Goal: Check status: Check status

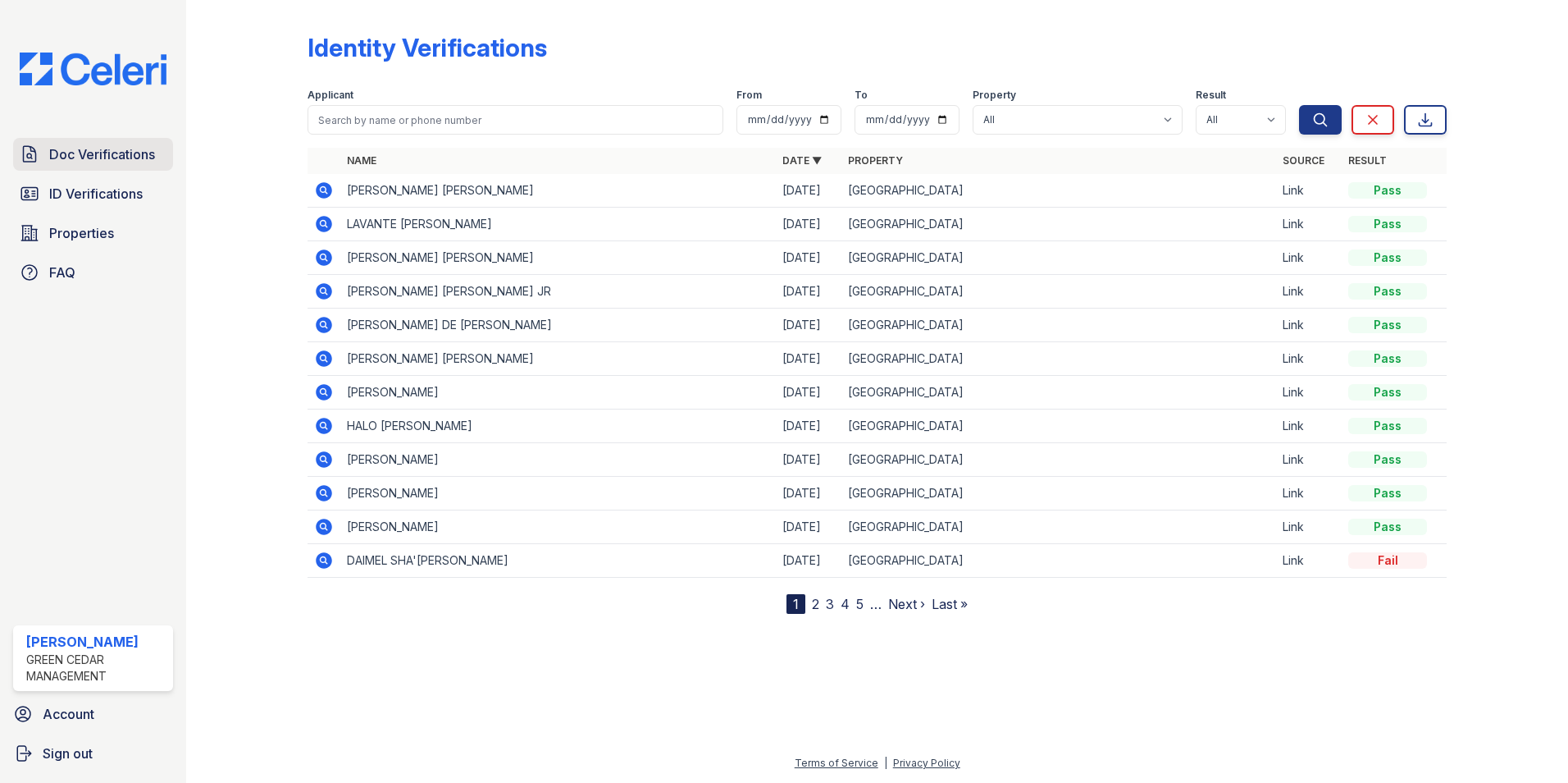
click at [99, 153] on span "Doc Verifications" at bounding box center [102, 155] width 106 height 20
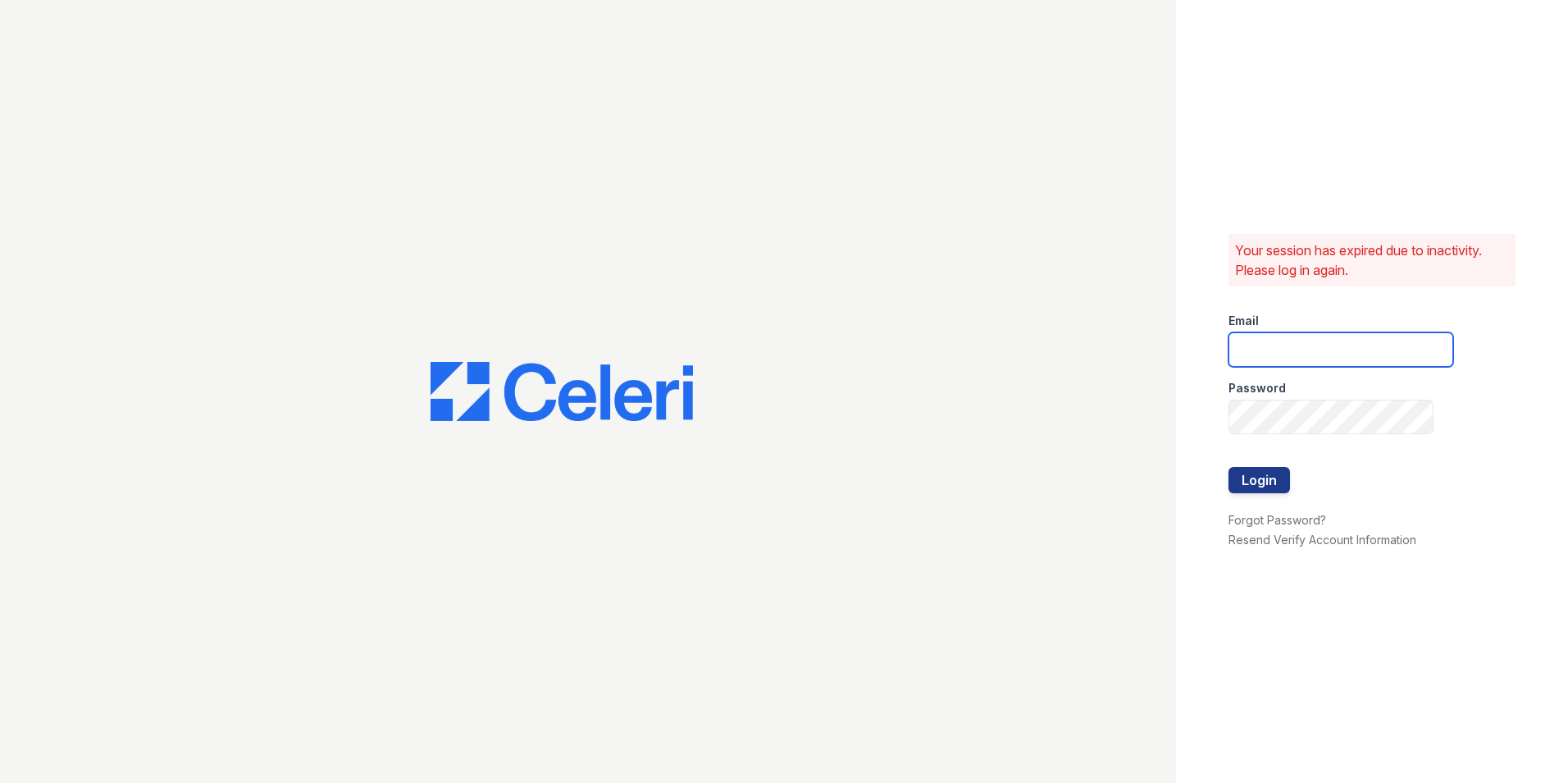
type input "[EMAIL_ADDRESS][PERSON_NAME][PERSON_NAME][DOMAIN_NAME]"
click at [1252, 479] on button "Login" at bounding box center [1259, 480] width 62 height 26
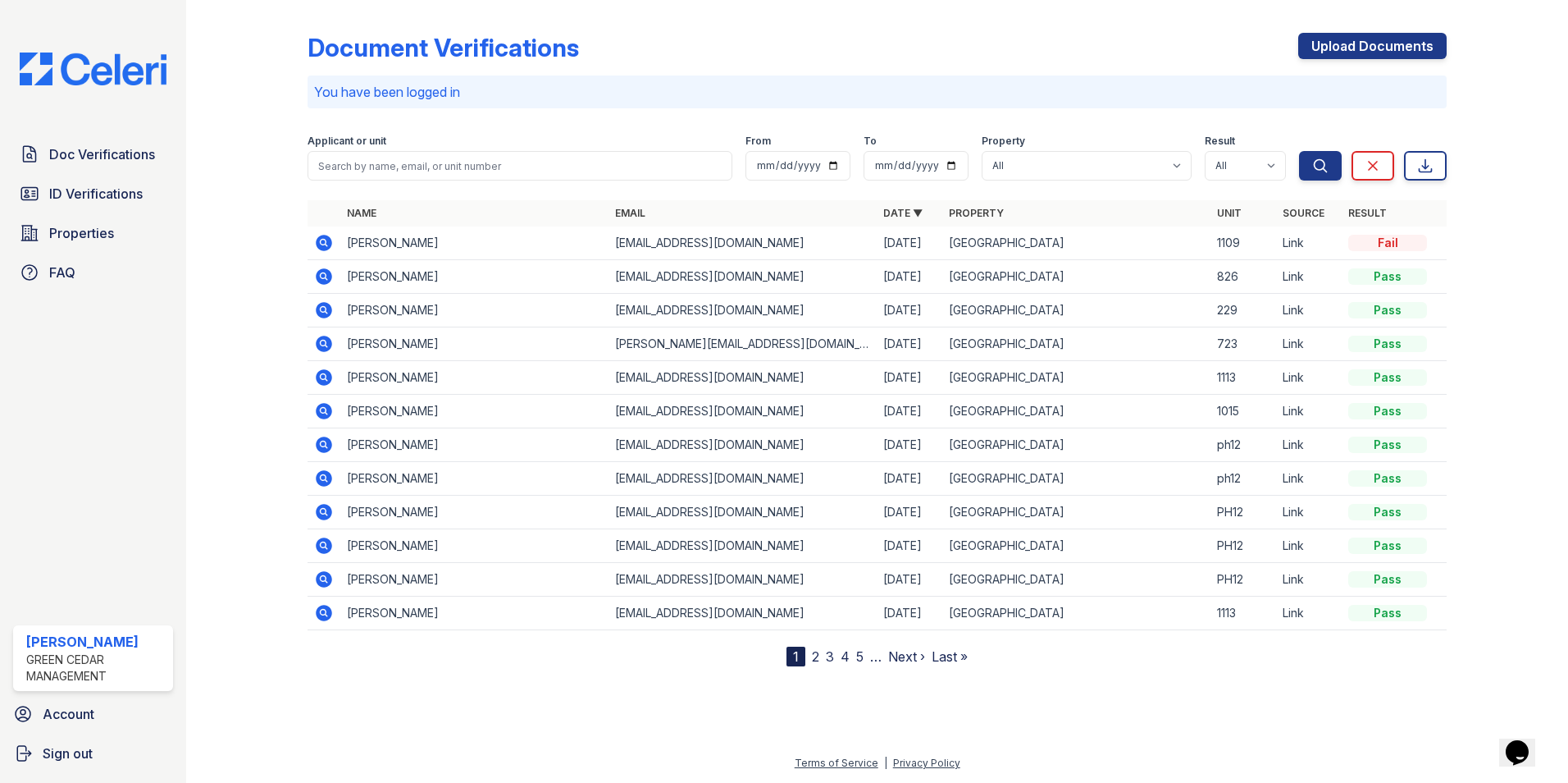
click at [326, 245] on icon at bounding box center [324, 243] width 20 height 20
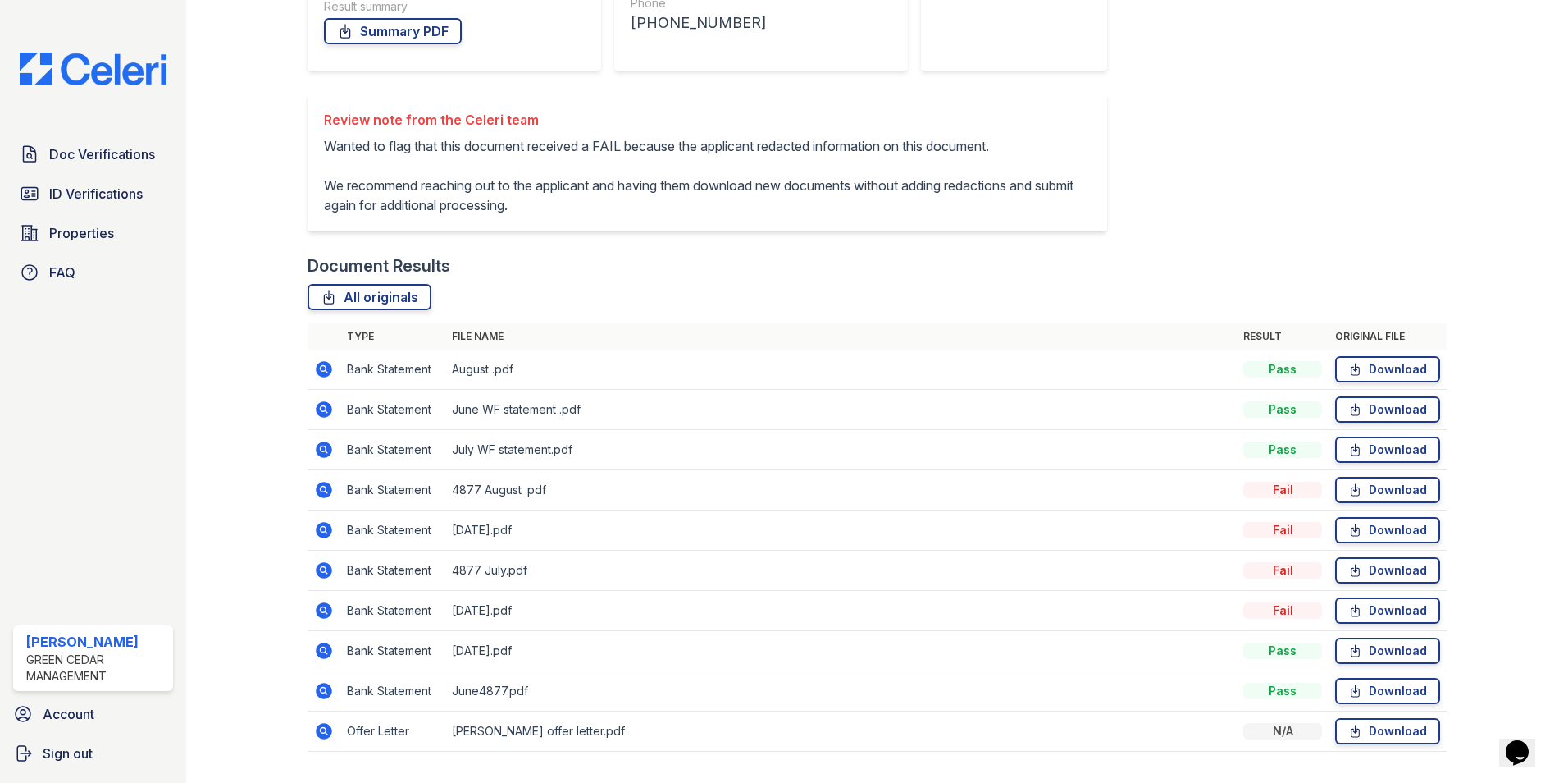
scroll to position [371, 0]
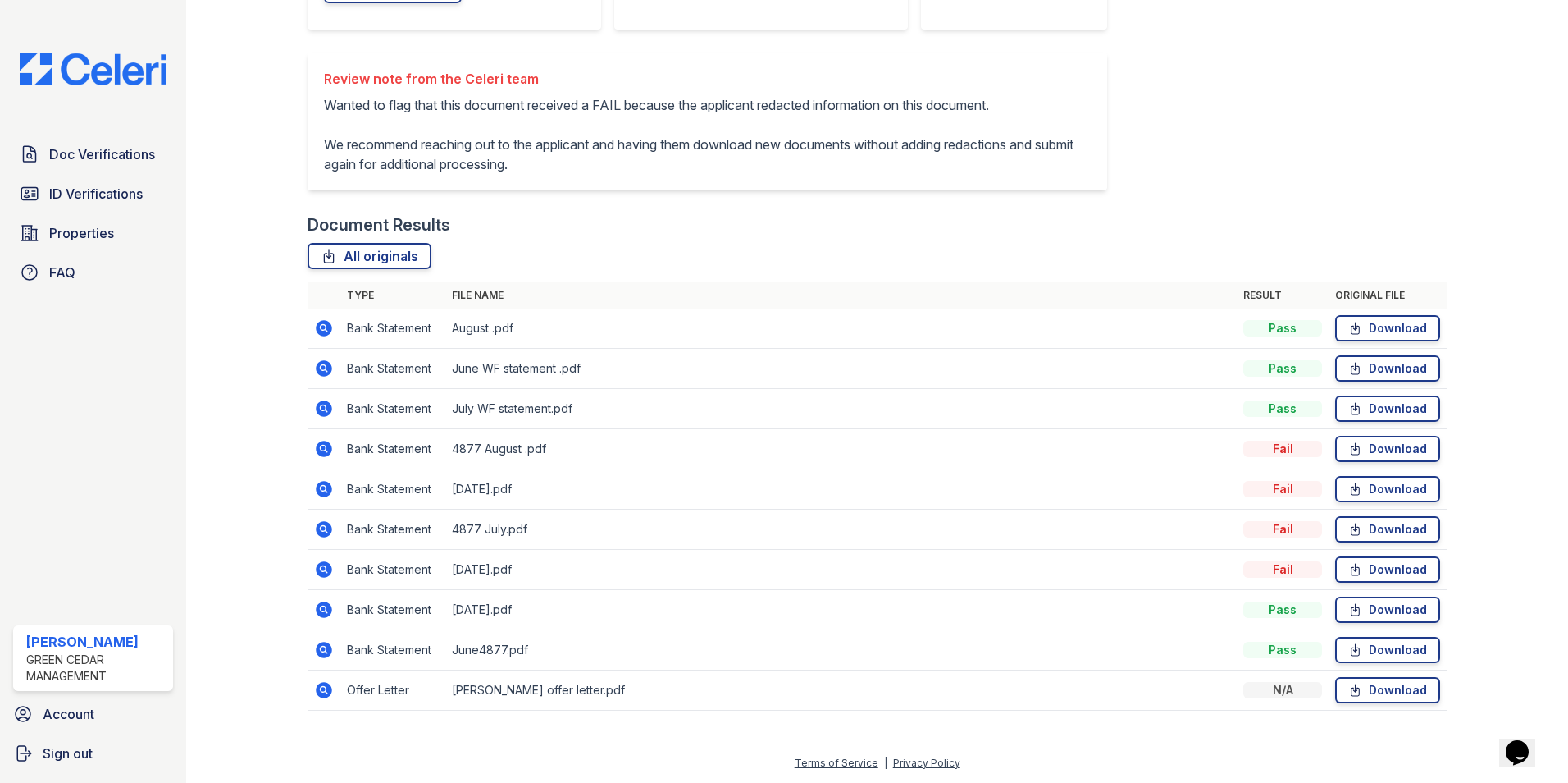
click at [328, 449] on icon at bounding box center [324, 448] width 17 height 17
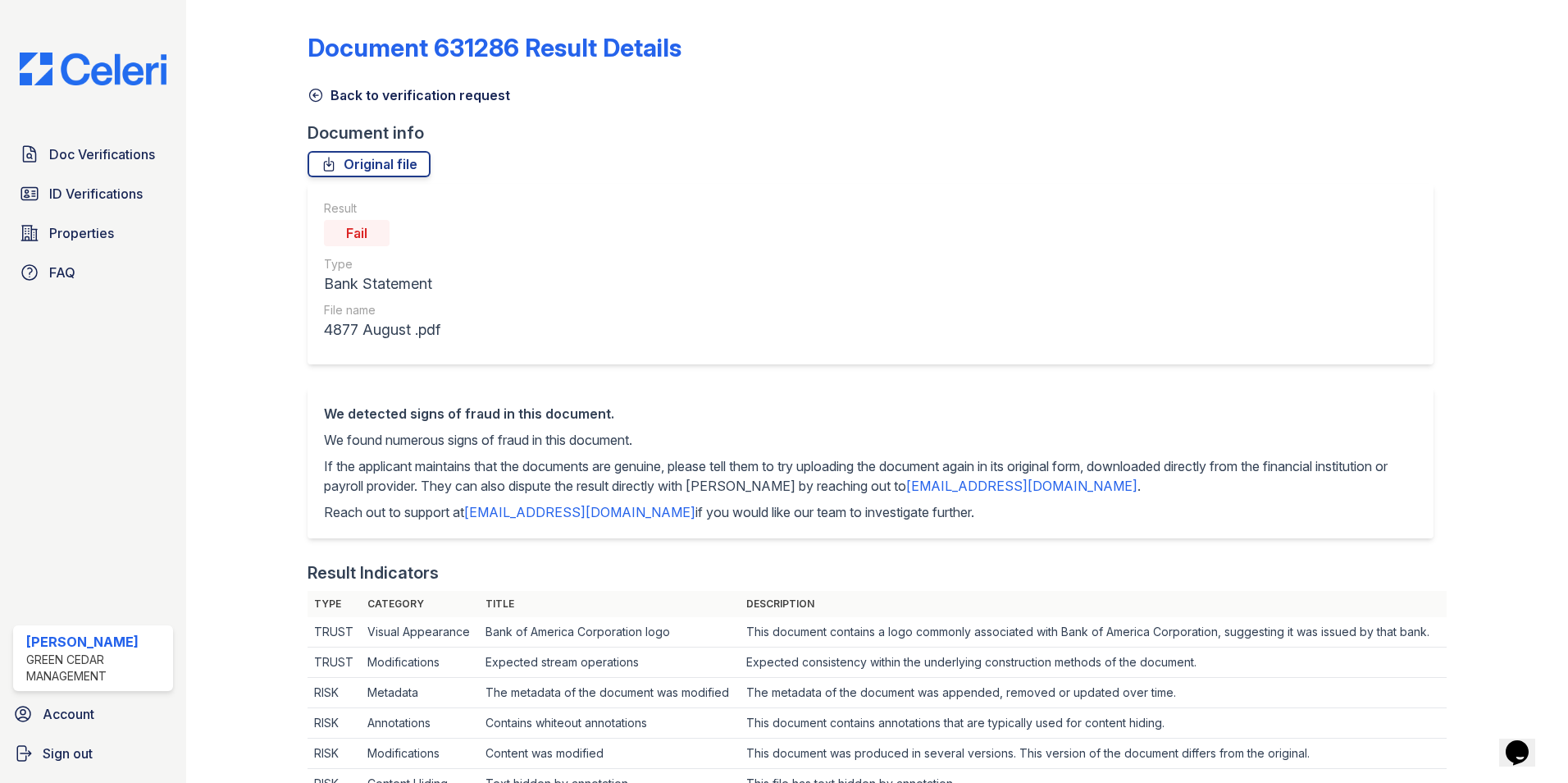
click at [311, 98] on icon at bounding box center [315, 95] width 17 height 17
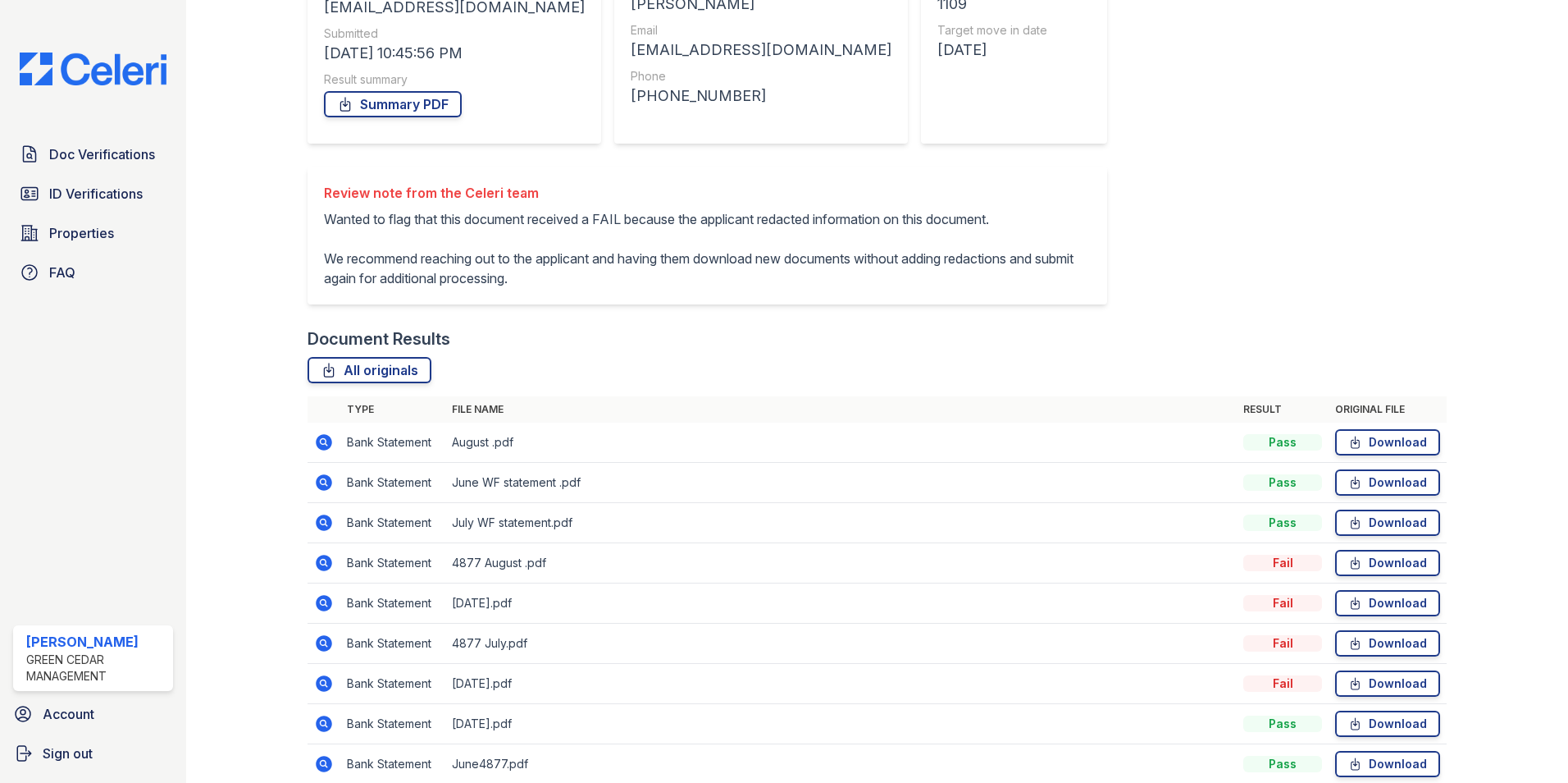
scroll to position [246, 0]
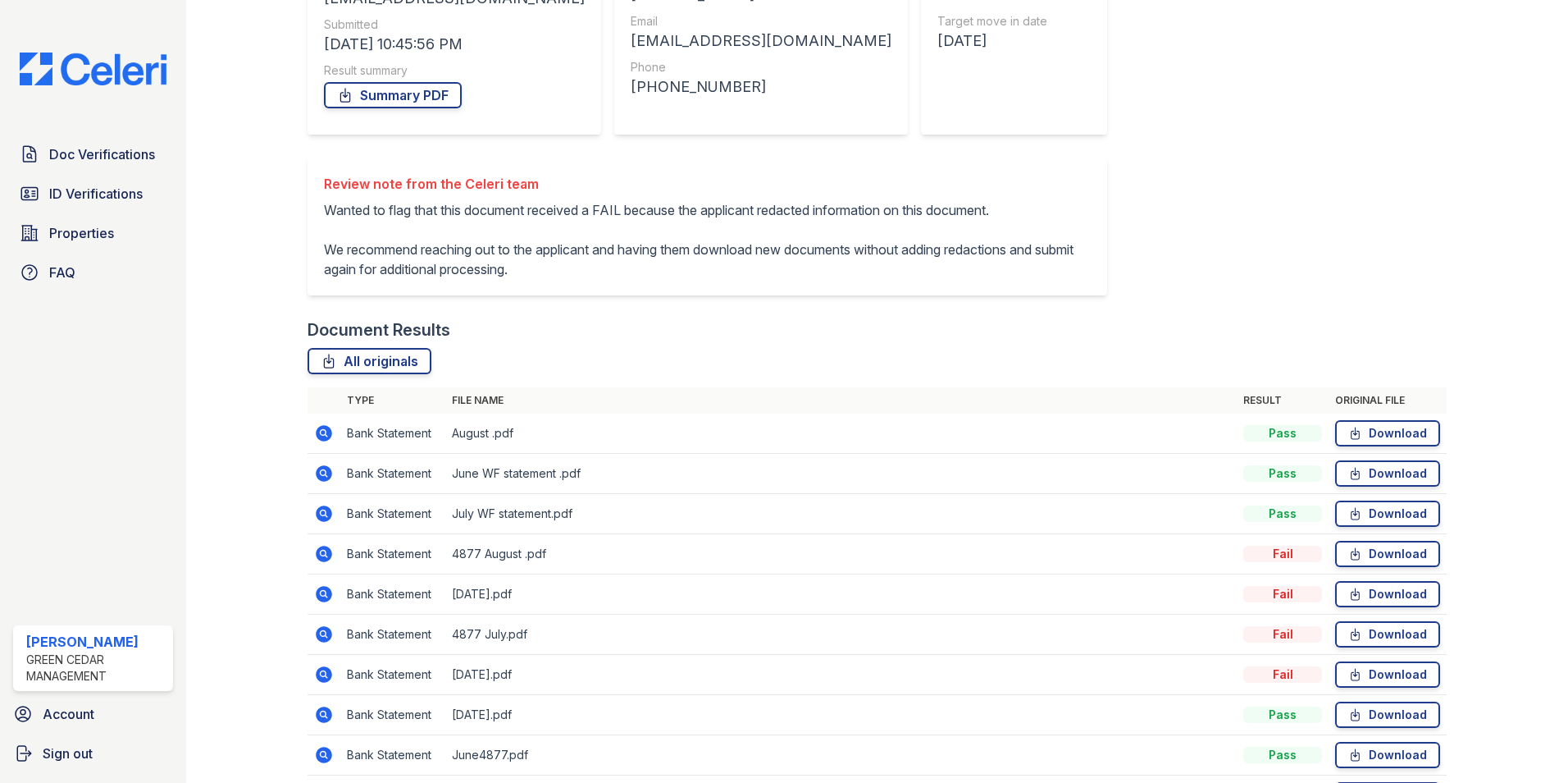
click at [318, 522] on icon at bounding box center [324, 513] width 17 height 17
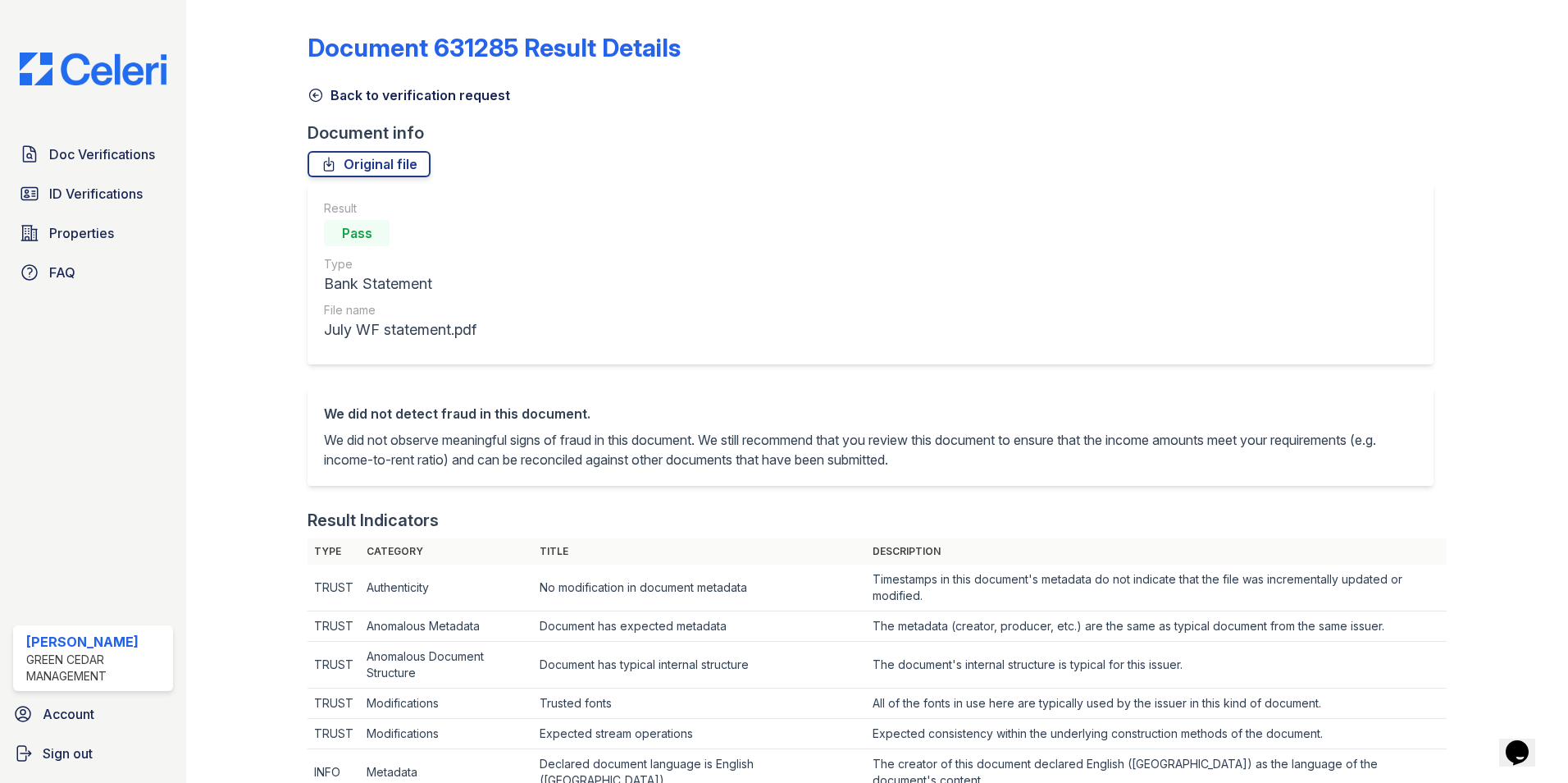
click at [317, 100] on icon at bounding box center [315, 95] width 17 height 17
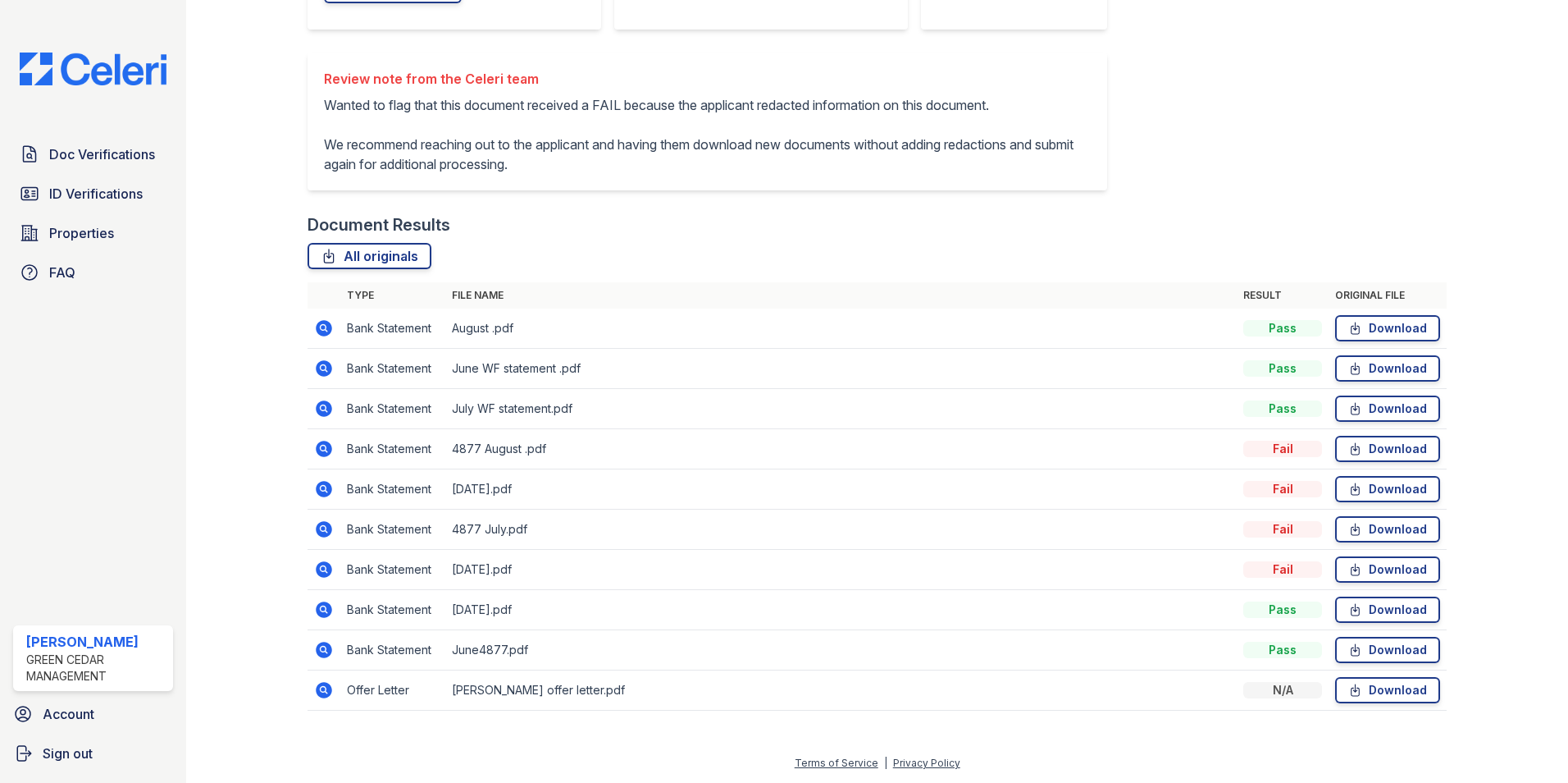
scroll to position [371, 0]
click at [321, 611] on icon at bounding box center [324, 610] width 20 height 20
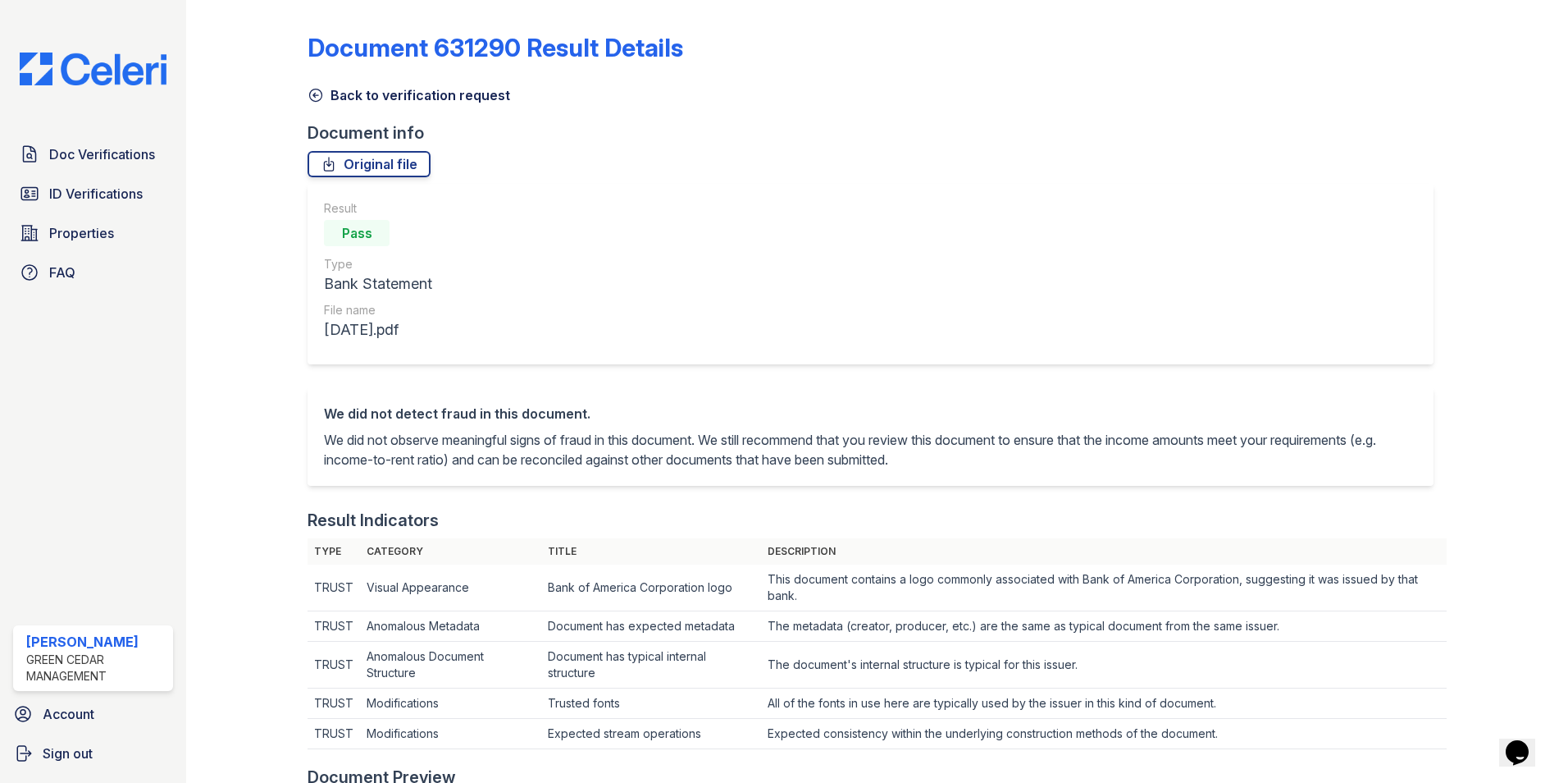
click at [321, 91] on icon at bounding box center [315, 95] width 17 height 17
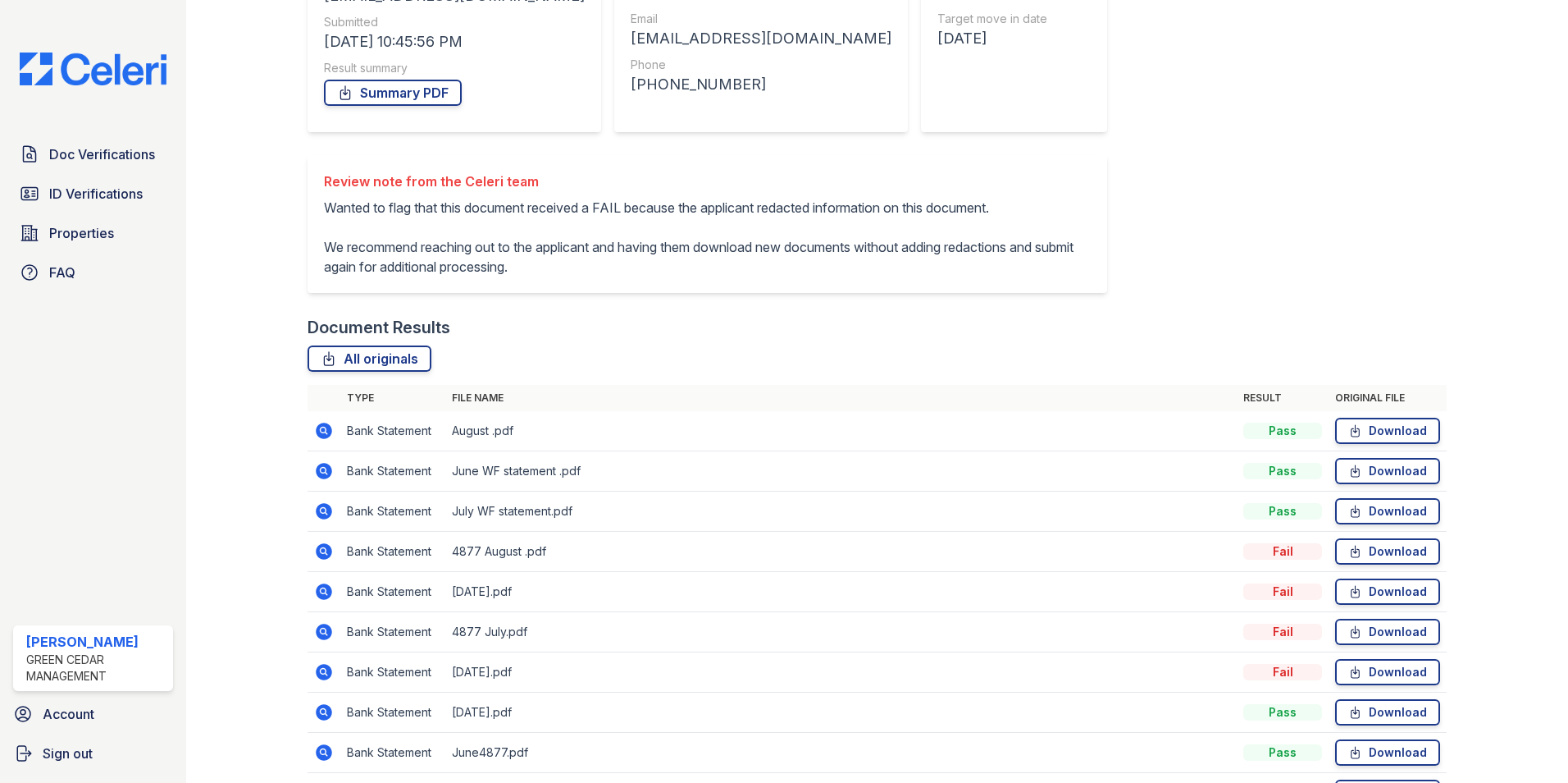
scroll to position [328, 0]
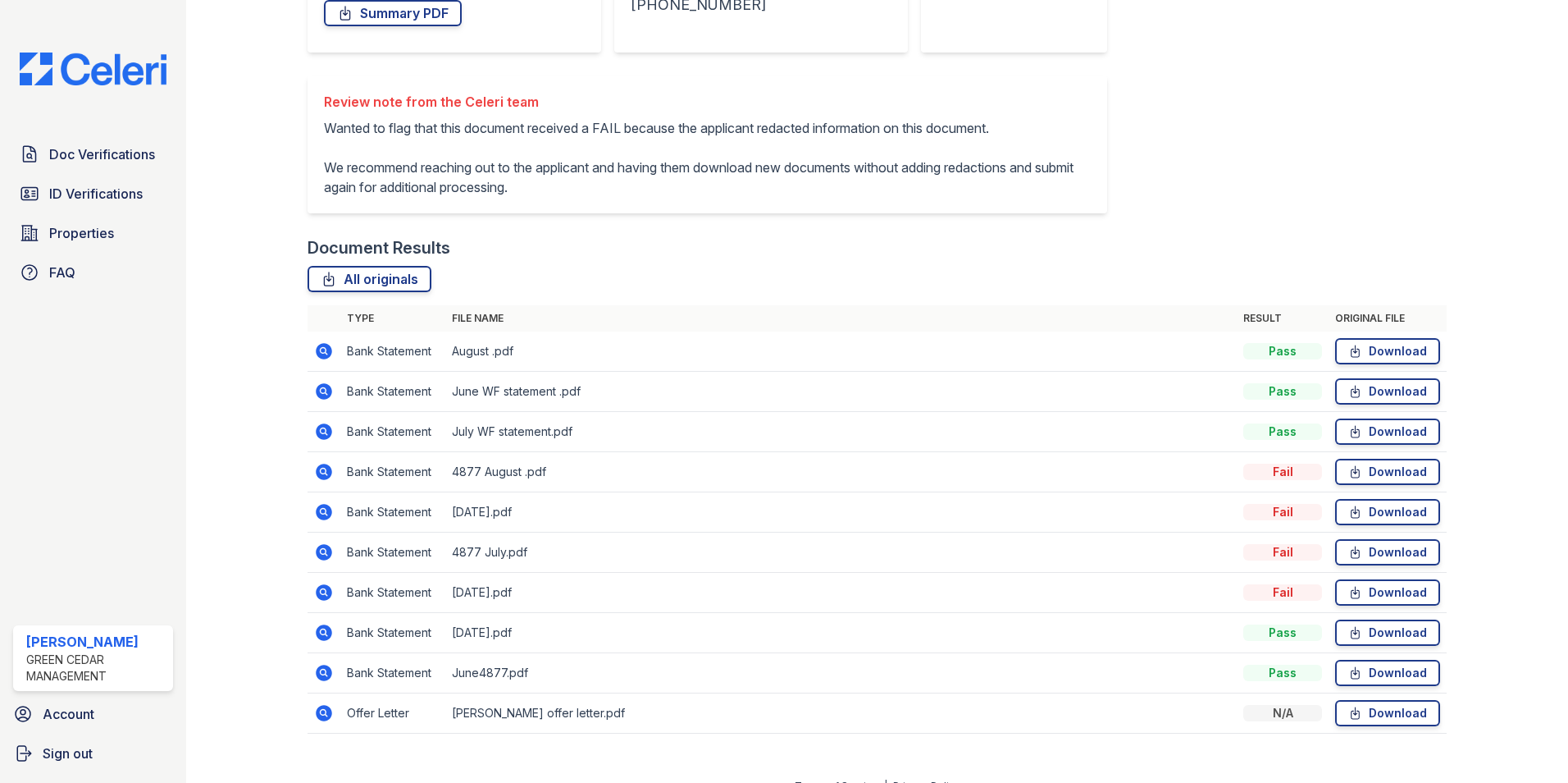
click at [328, 359] on icon at bounding box center [324, 350] width 17 height 17
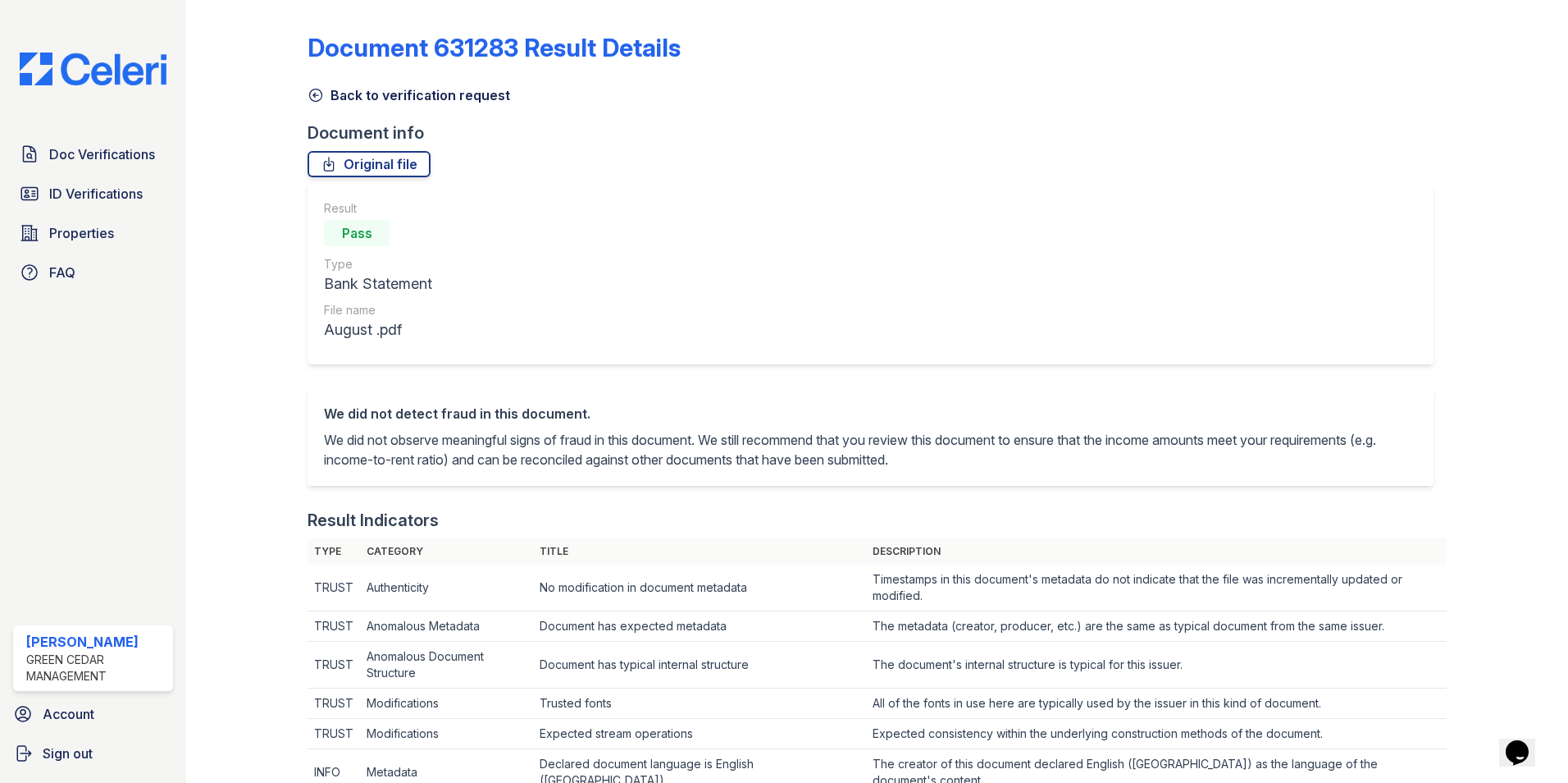
click at [319, 93] on icon at bounding box center [315, 95] width 17 height 17
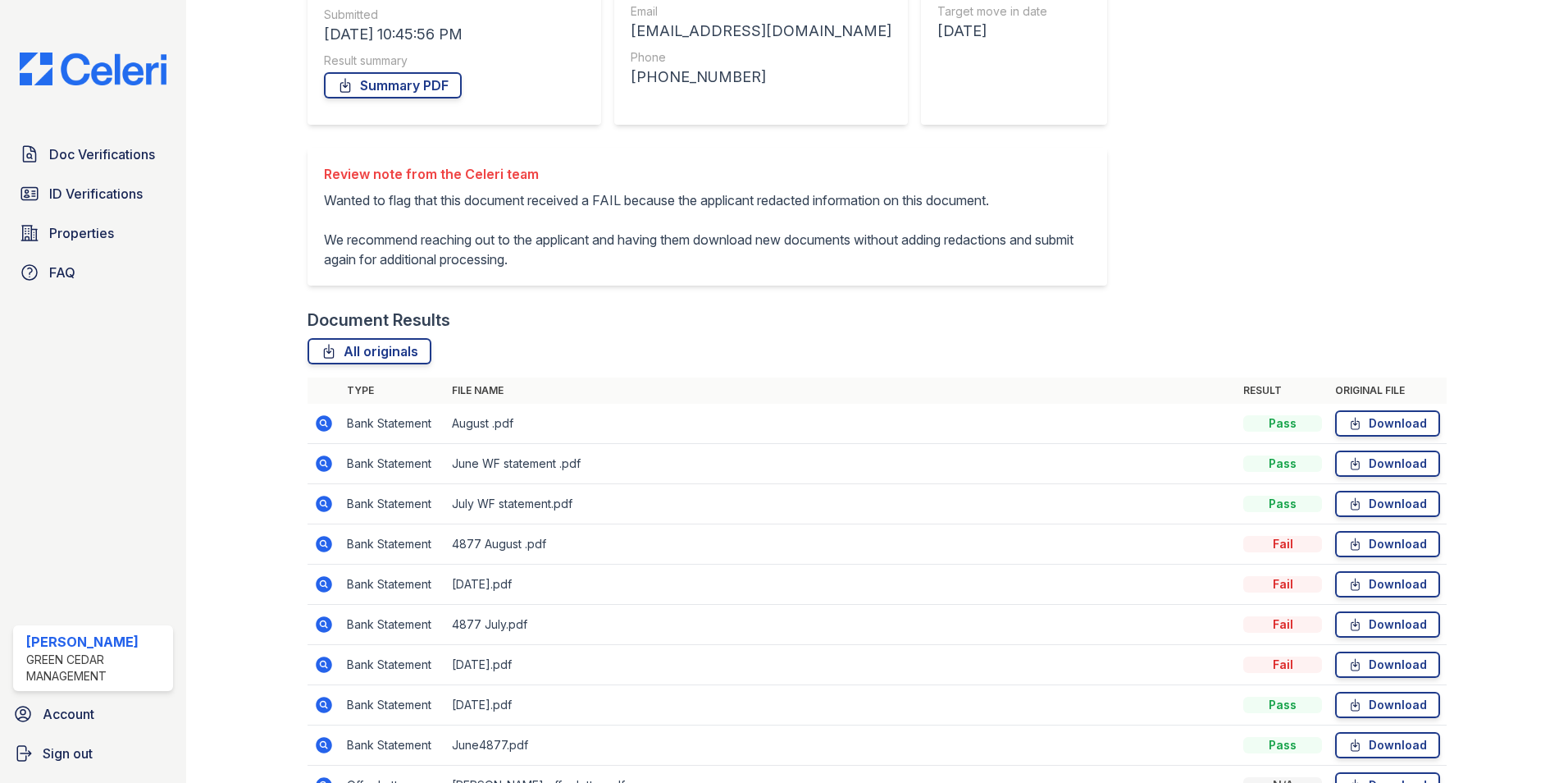
scroll to position [371, 0]
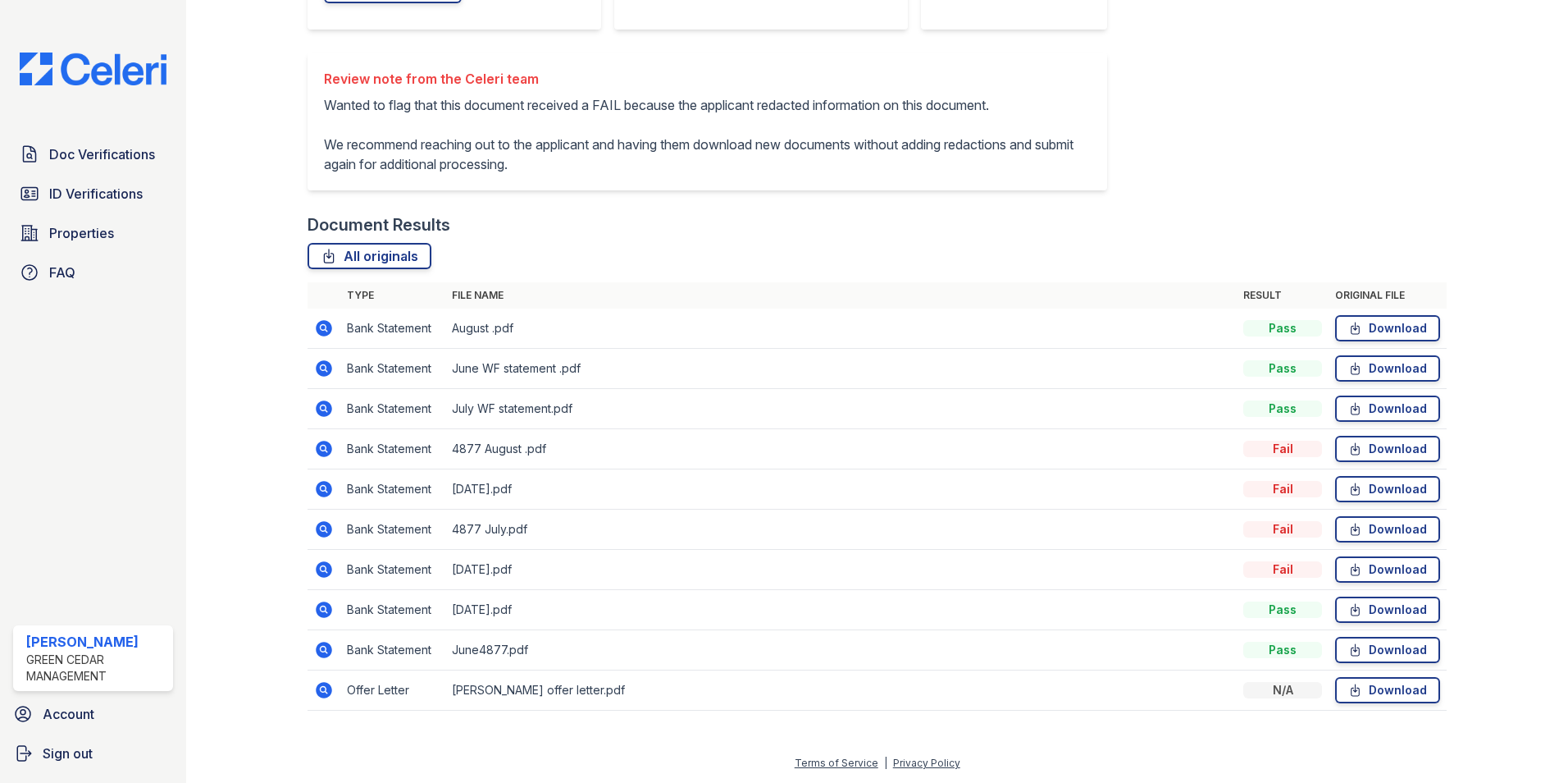
click at [326, 403] on icon at bounding box center [324, 408] width 17 height 17
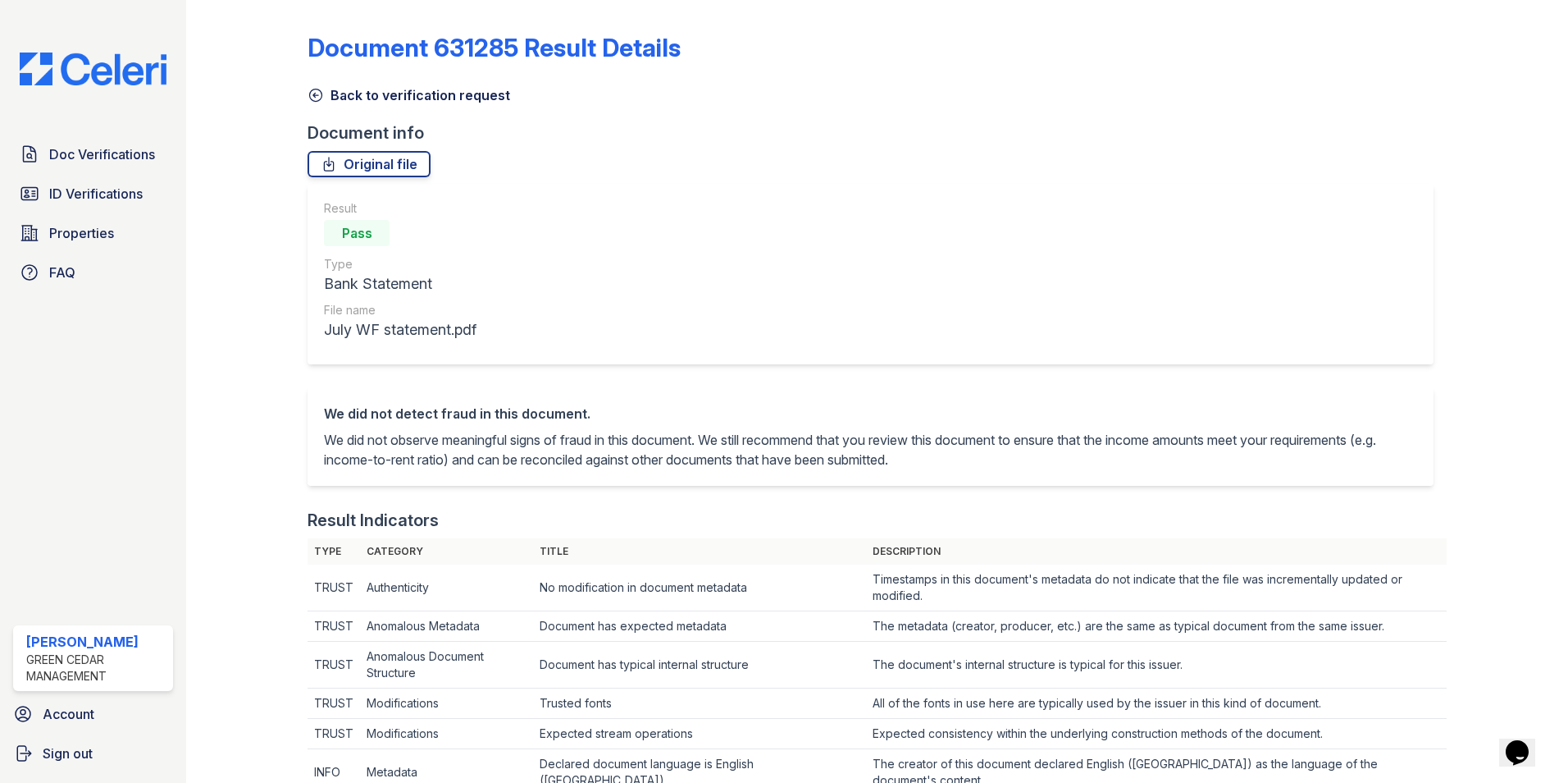
click at [310, 95] on icon at bounding box center [316, 95] width 13 height 13
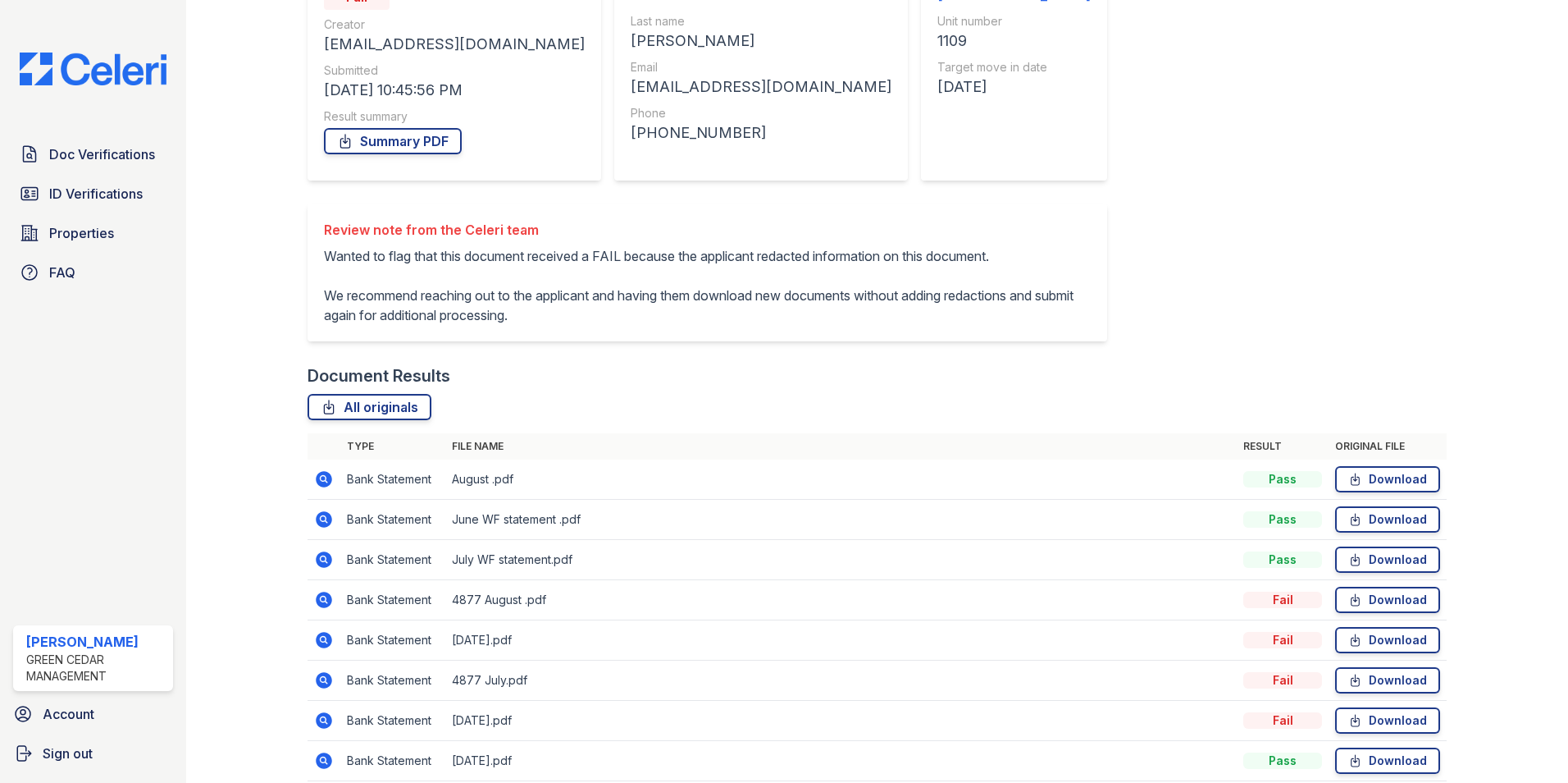
scroll to position [246, 0]
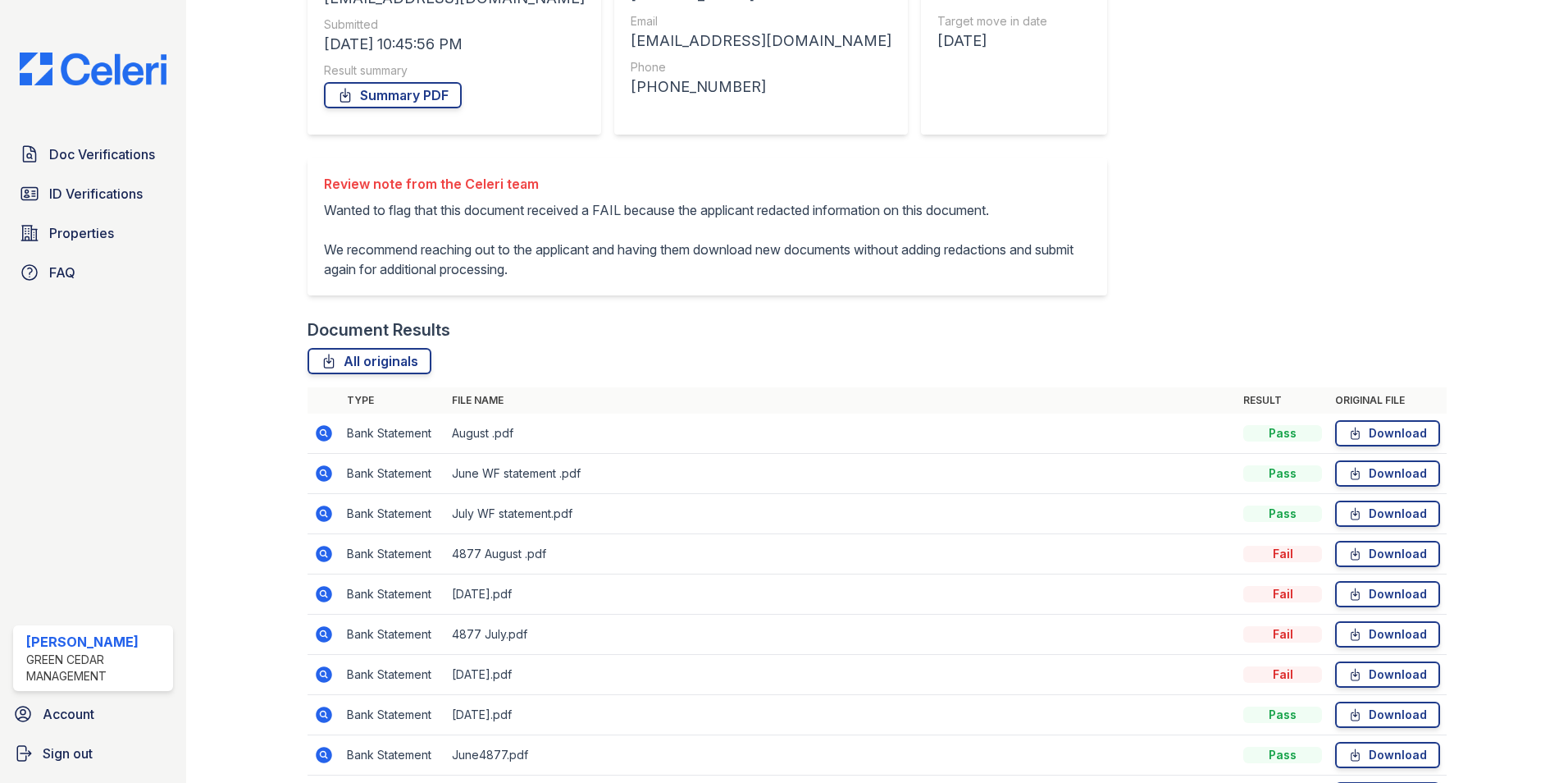
click at [322, 434] on icon at bounding box center [323, 432] width 4 height 4
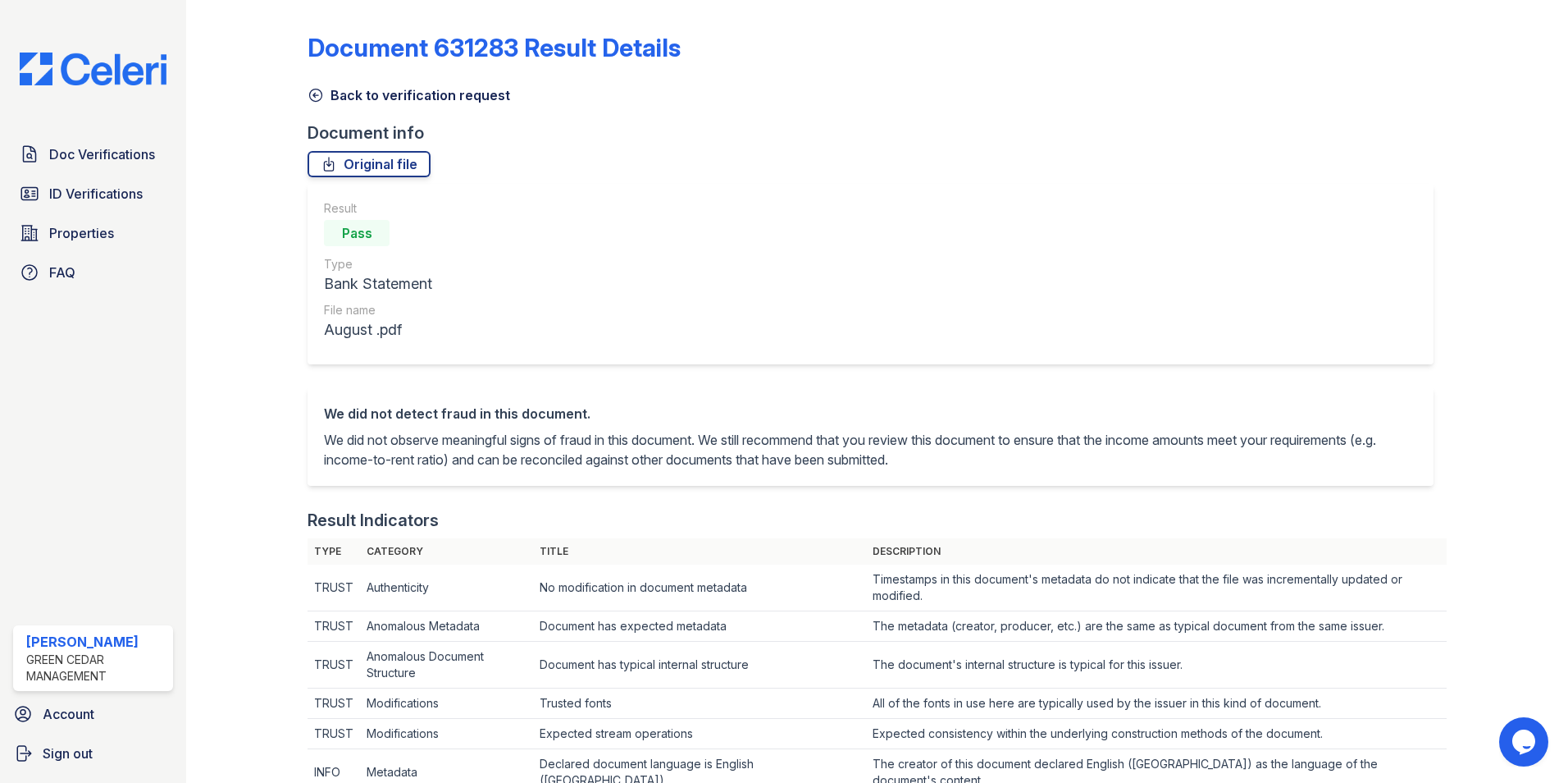
click at [312, 97] on icon at bounding box center [315, 95] width 17 height 17
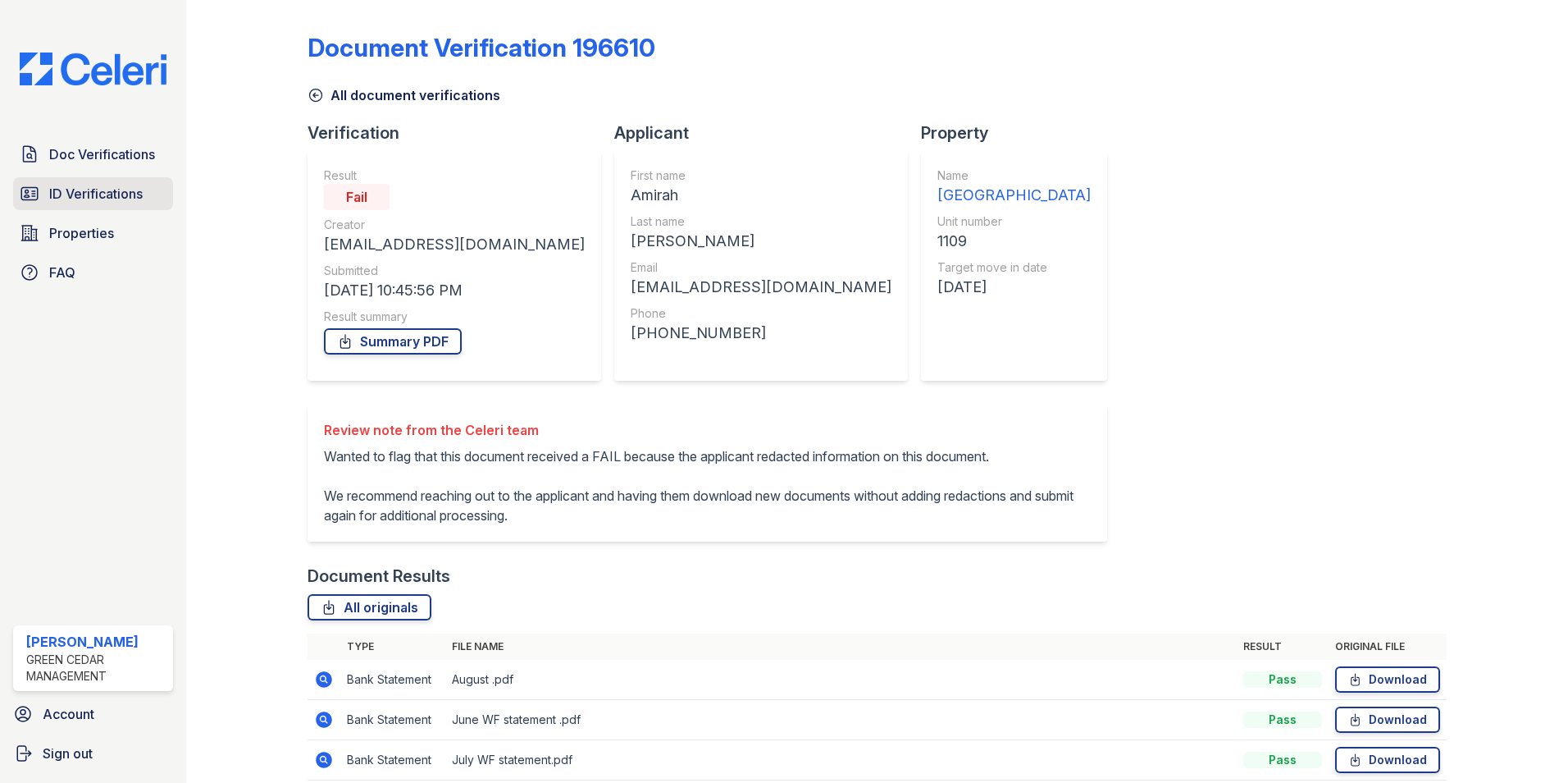
click at [114, 199] on span "ID Verifications" at bounding box center [96, 194] width 94 height 20
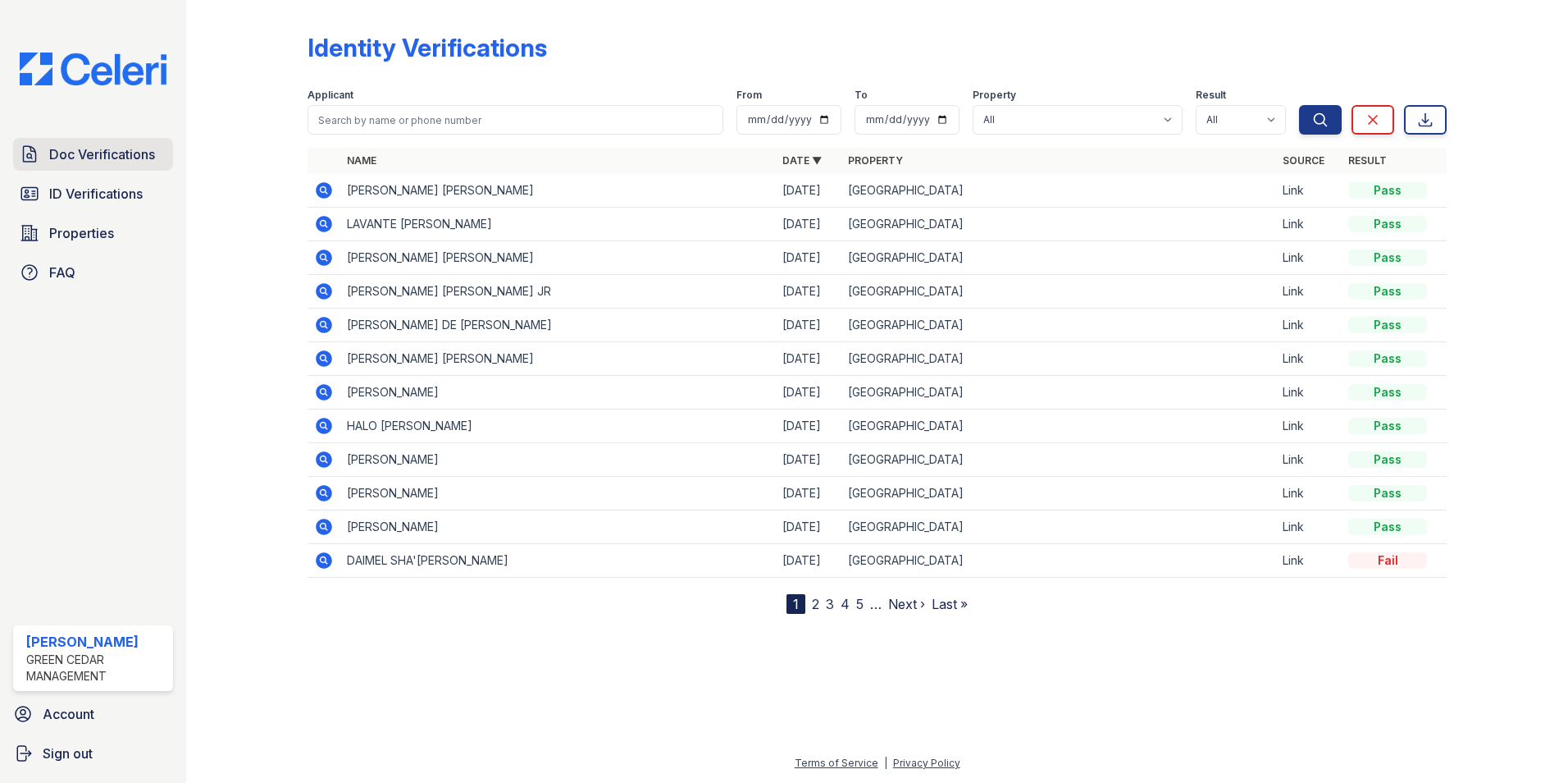
click at [144, 154] on span "Doc Verifications" at bounding box center [102, 155] width 106 height 20
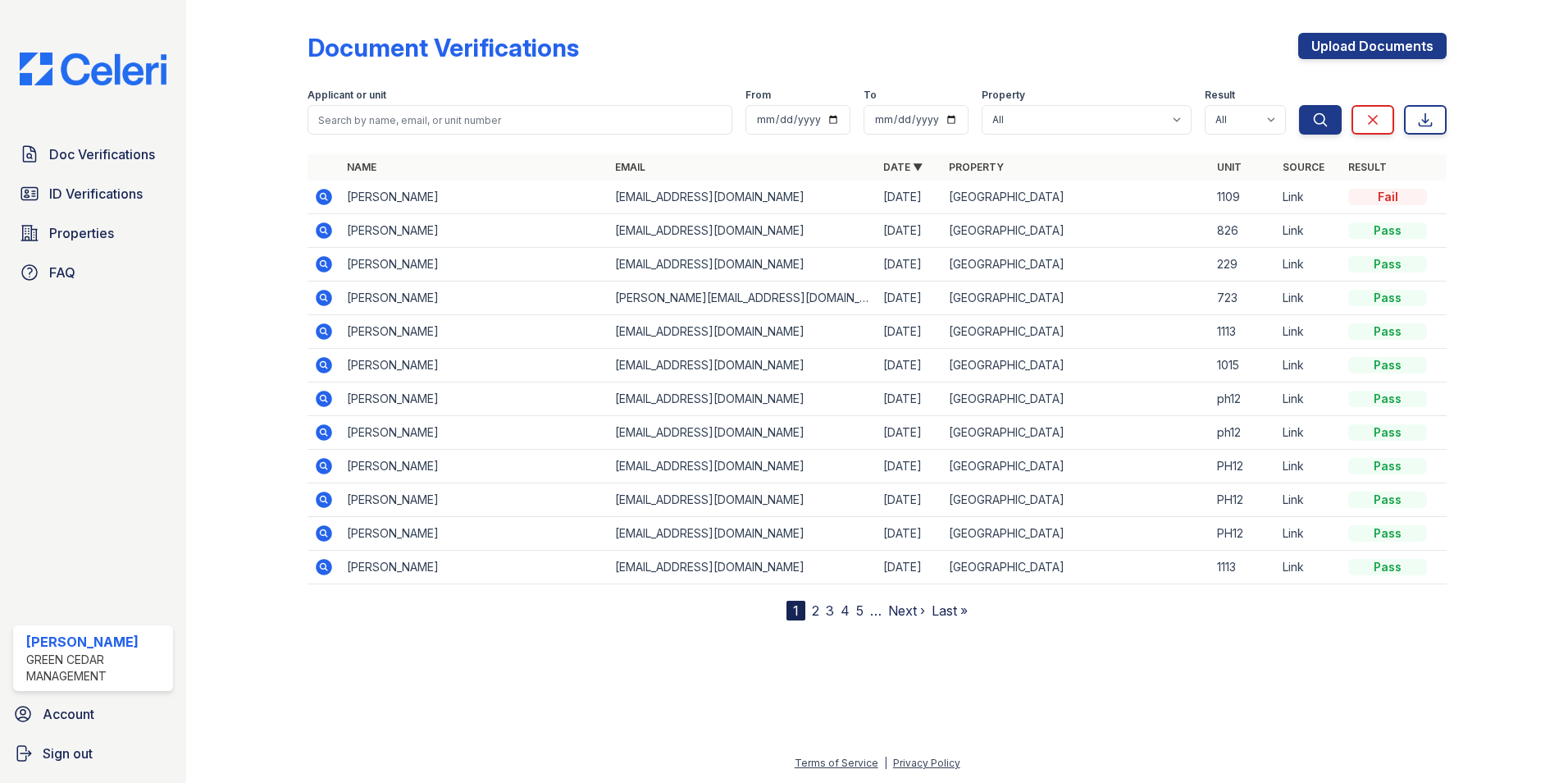
click at [327, 199] on icon at bounding box center [324, 197] width 17 height 17
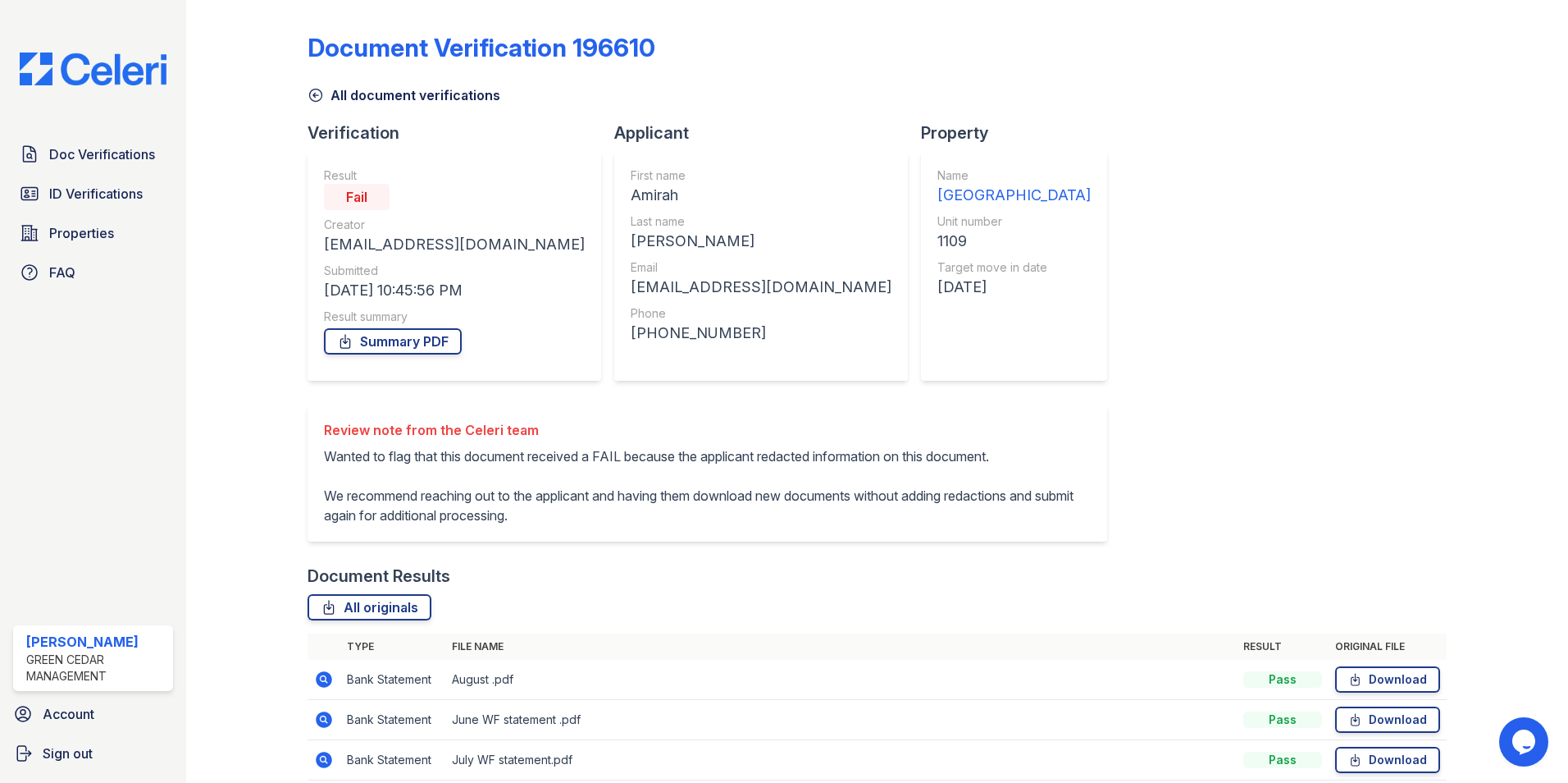
click at [312, 105] on div "Document Verification 196610 All document verifications Verification Result Fai…" at bounding box center [876, 542] width 1139 height 1072
click at [313, 95] on icon at bounding box center [316, 95] width 13 height 13
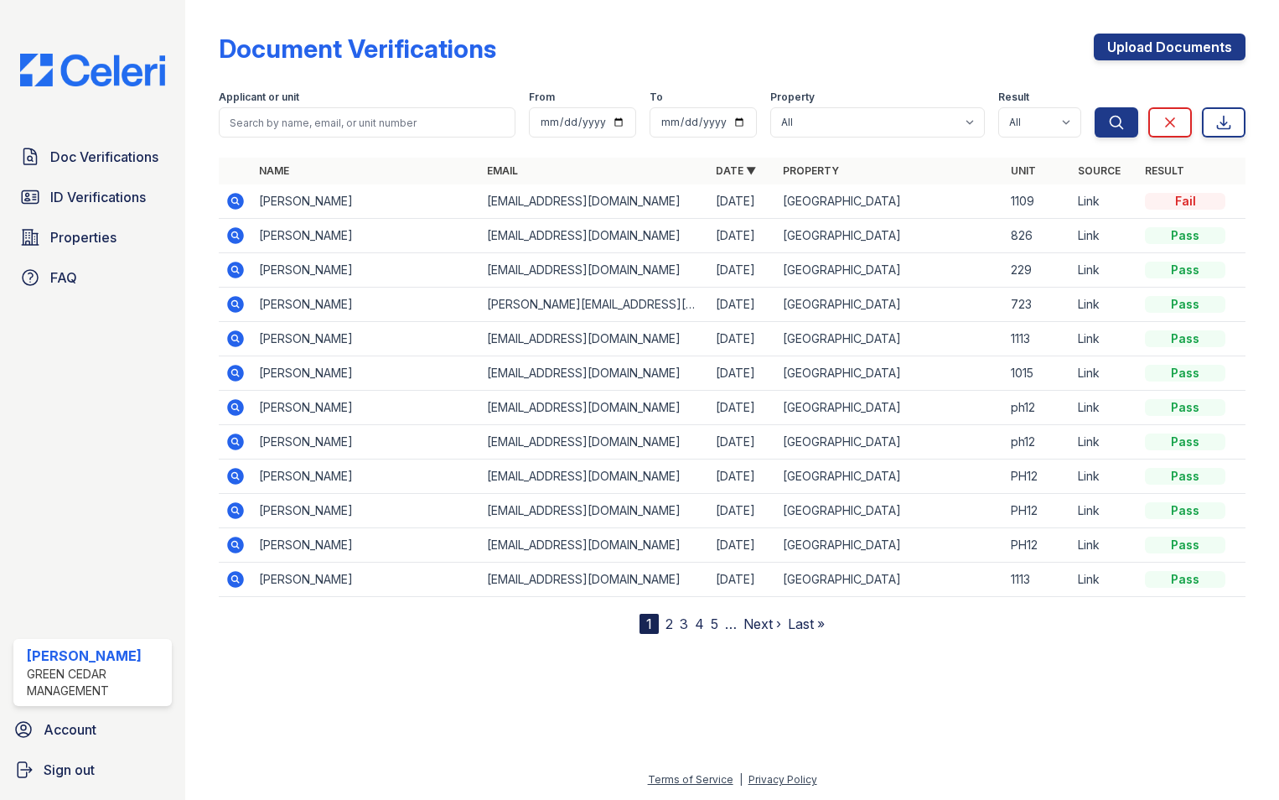
click at [231, 195] on icon at bounding box center [235, 201] width 17 height 17
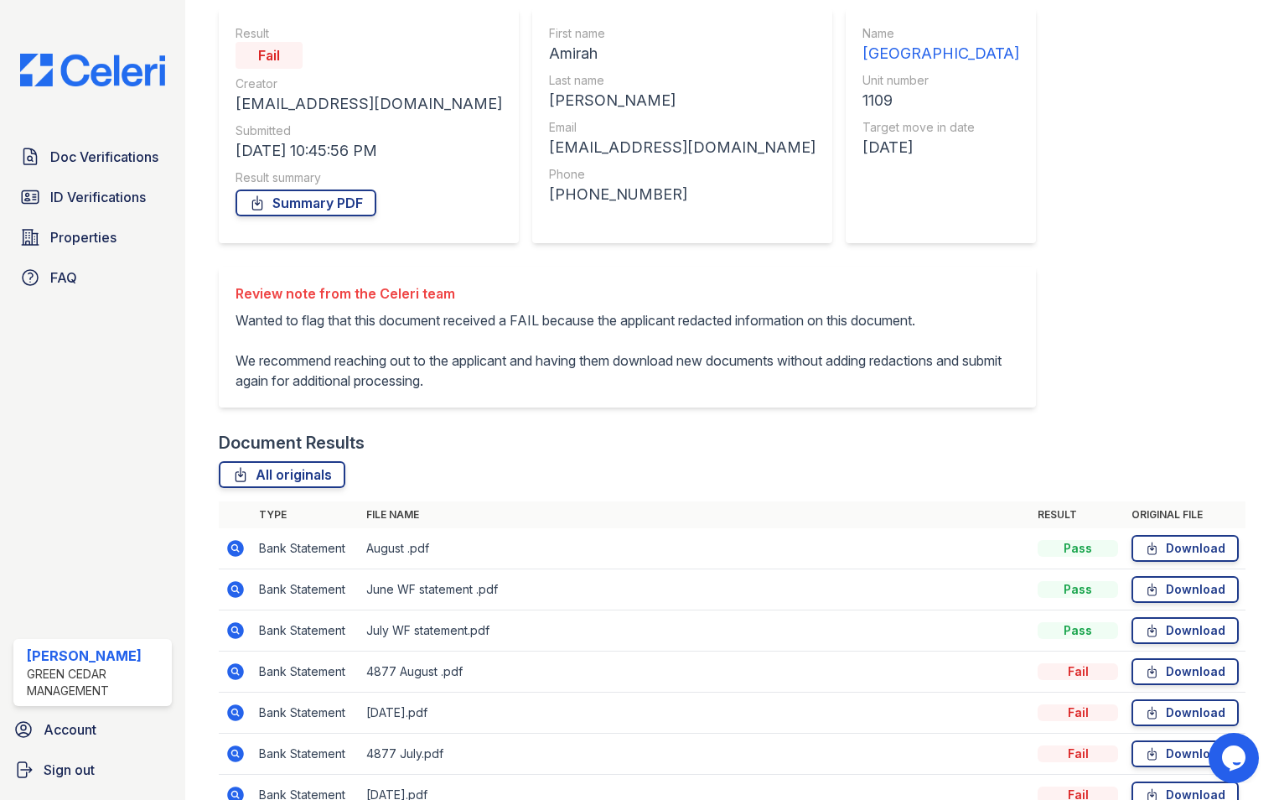
scroll to position [379, 0]
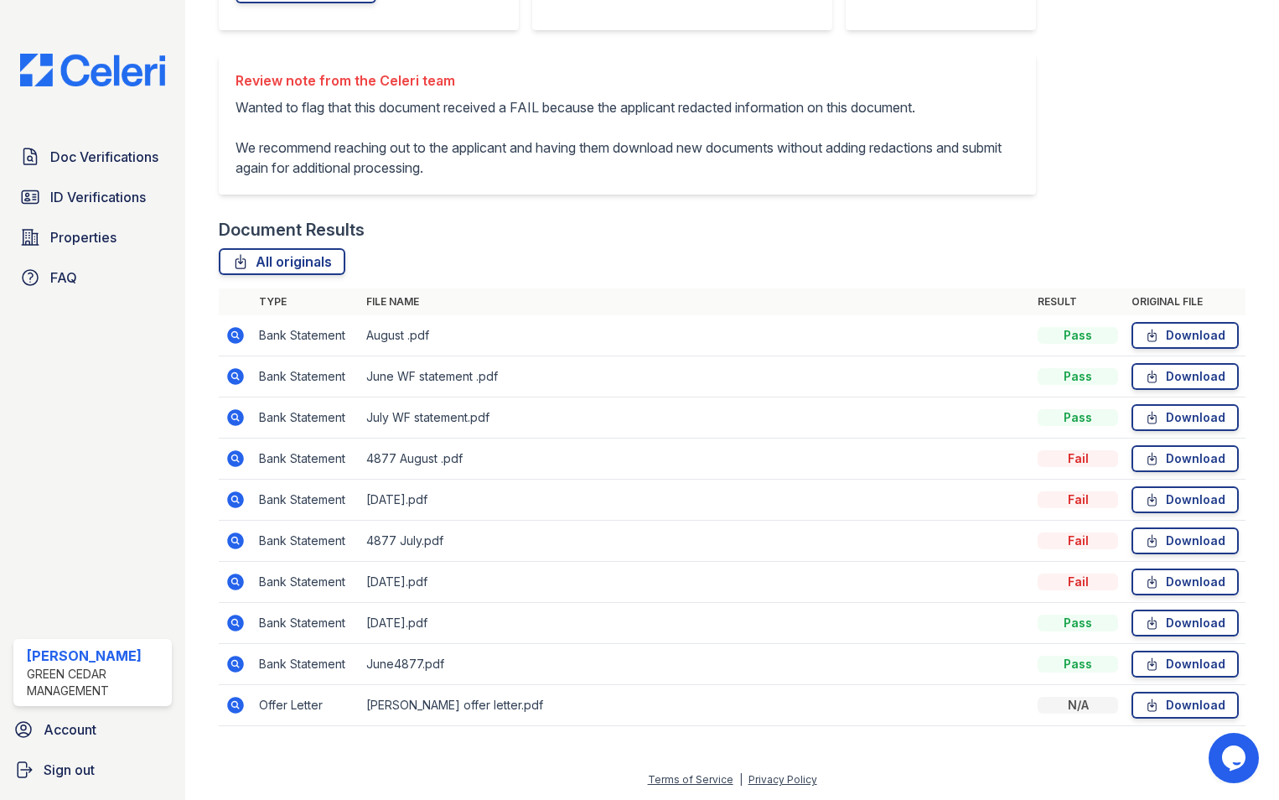
click at [223, 663] on td at bounding box center [236, 664] width 34 height 41
click at [231, 663] on icon at bounding box center [235, 663] width 17 height 17
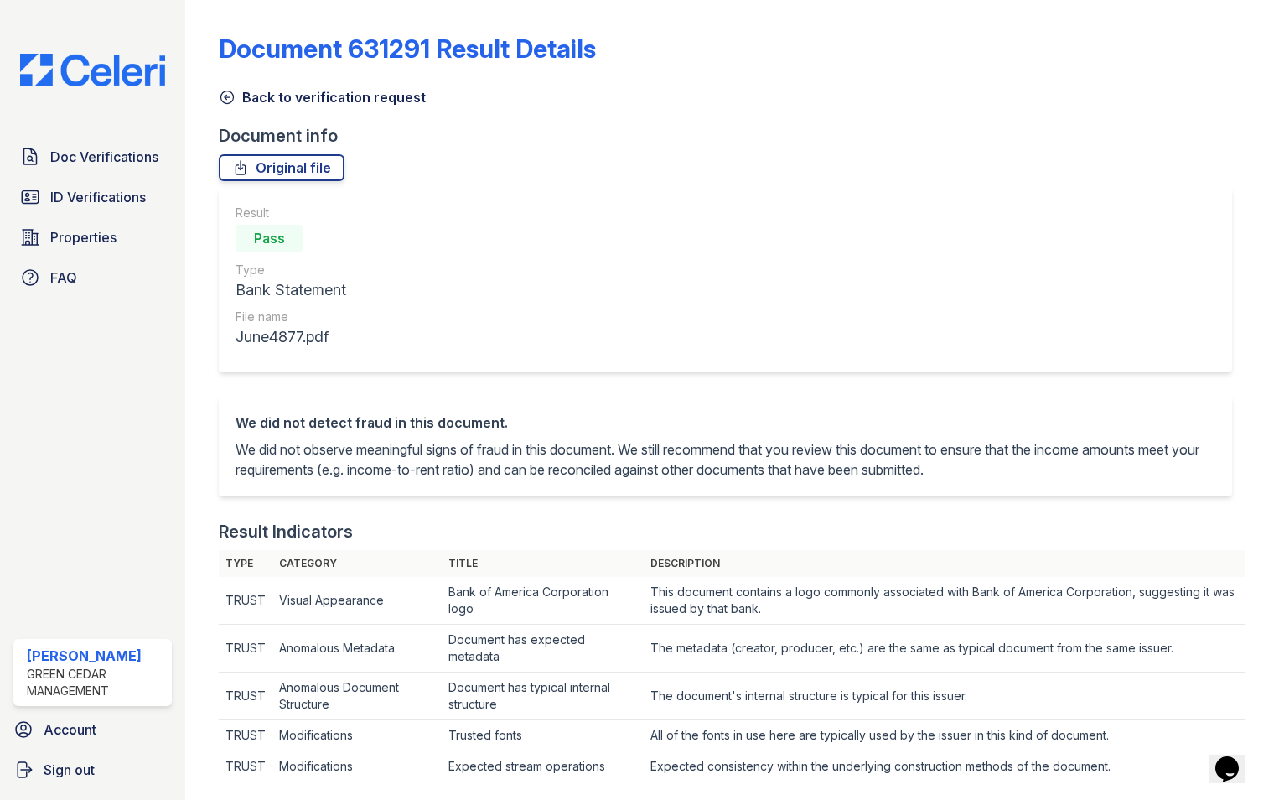
click at [225, 99] on icon at bounding box center [227, 97] width 17 height 17
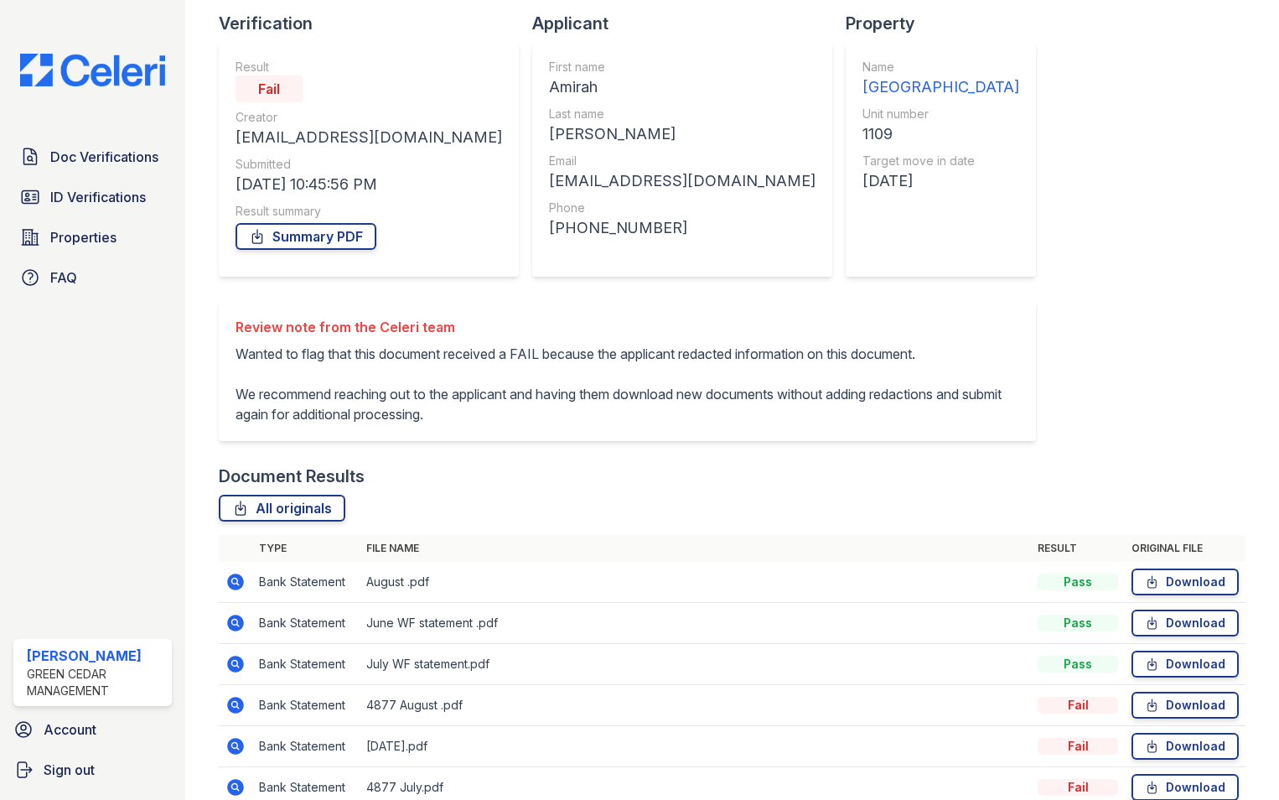
scroll to position [335, 0]
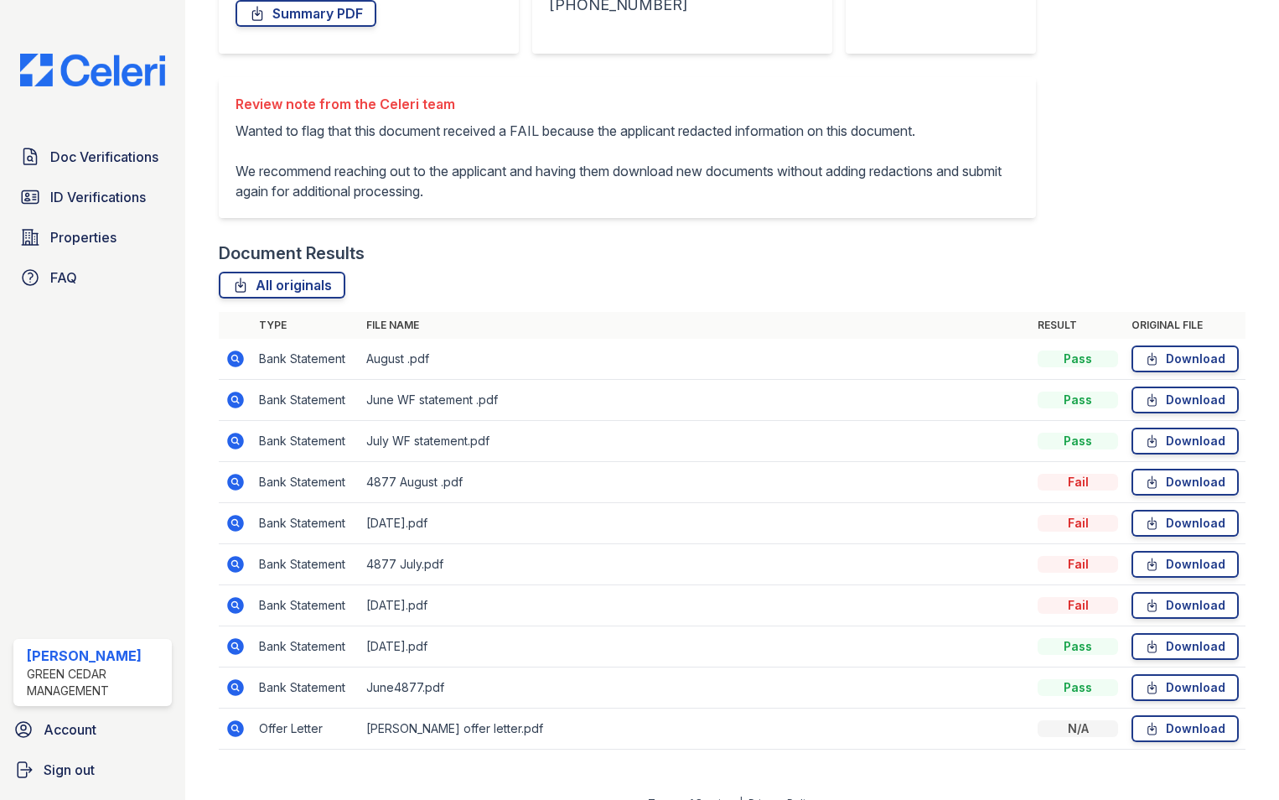
click at [238, 531] on icon at bounding box center [235, 523] width 17 height 17
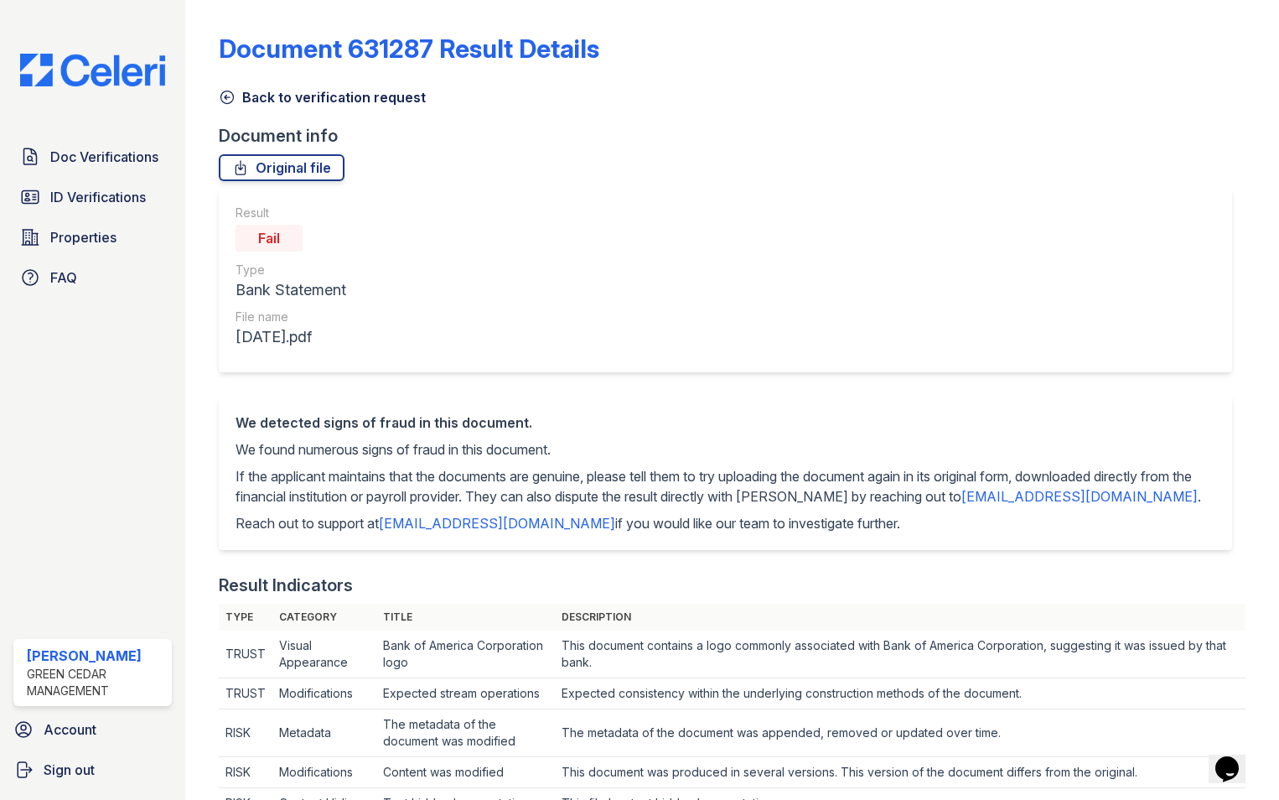
click at [232, 92] on icon at bounding box center [227, 97] width 17 height 17
